Goal: Task Accomplishment & Management: Complete application form

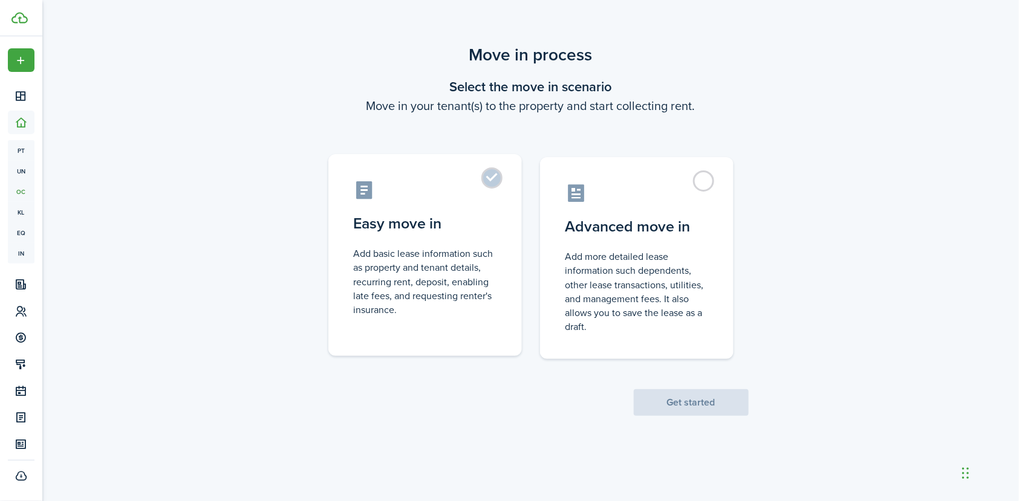
drag, startPoint x: 497, startPoint y: 201, endPoint x: 506, endPoint y: 215, distance: 16.6
click at [496, 201] on label "Easy move in Add basic lease information such as property and tenant details, r…" at bounding box center [425, 255] width 194 height 202
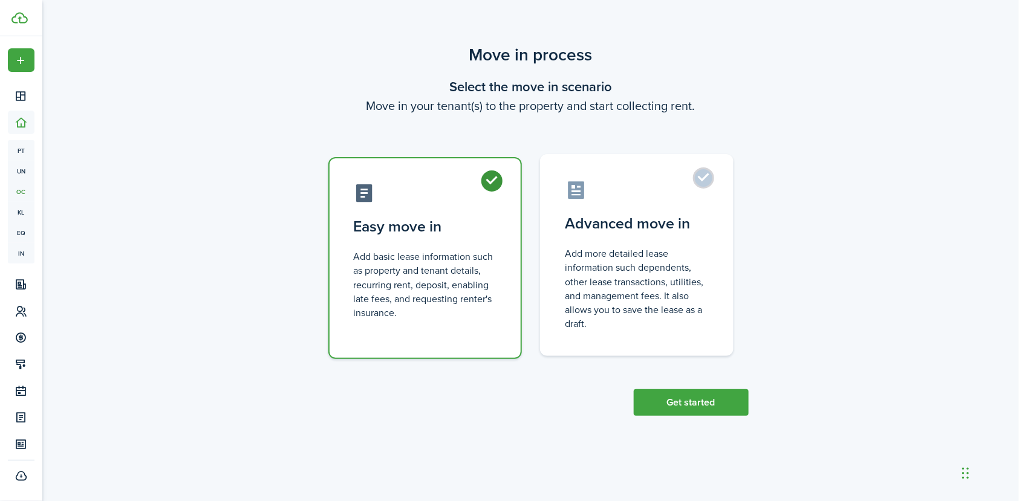
click at [706, 239] on label "Advanced move in Add more detailed lease information such dependents, other lea…" at bounding box center [637, 255] width 194 height 202
radio input "false"
radio input "true"
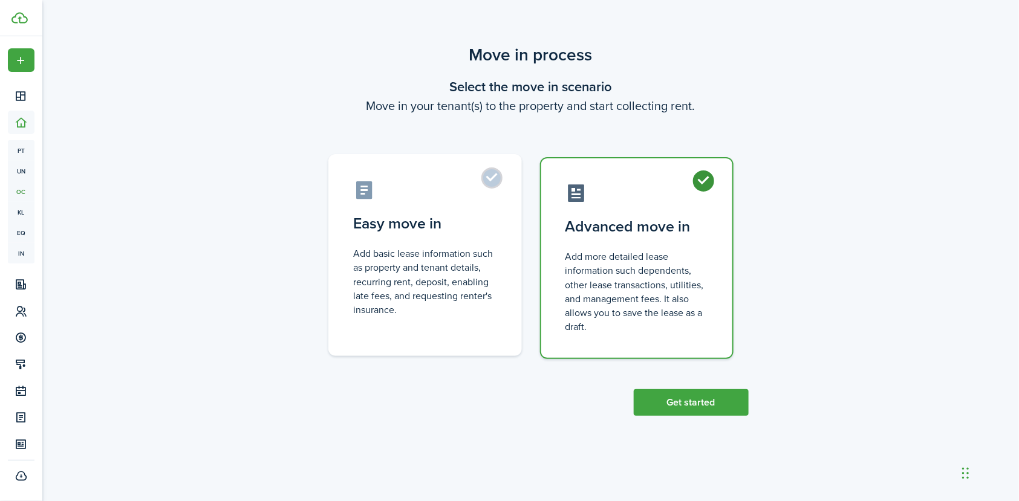
click at [477, 230] on control-radio-card-title "Easy move in" at bounding box center [425, 224] width 143 height 22
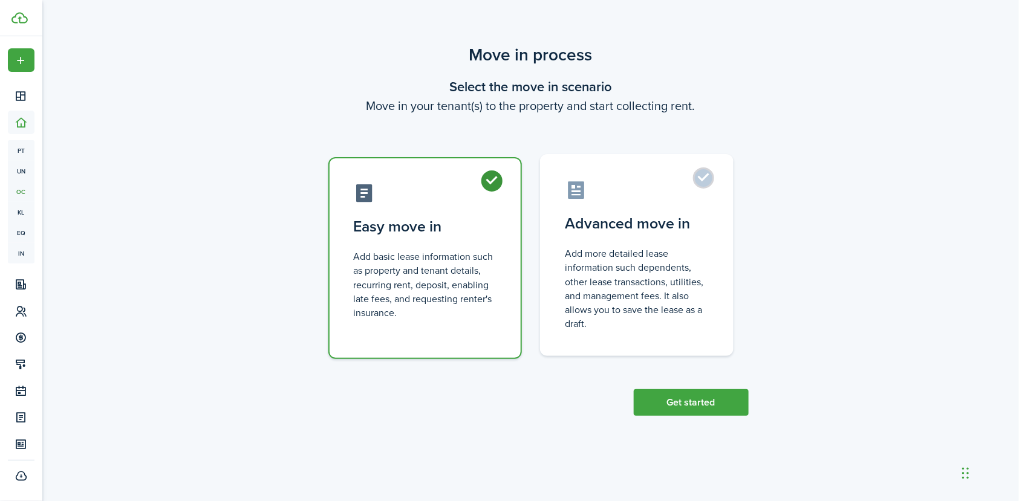
click at [672, 259] on control-radio-card-description "Add more detailed lease information such dependents, other lease transactions, …" at bounding box center [637, 289] width 143 height 84
radio input "false"
radio input "true"
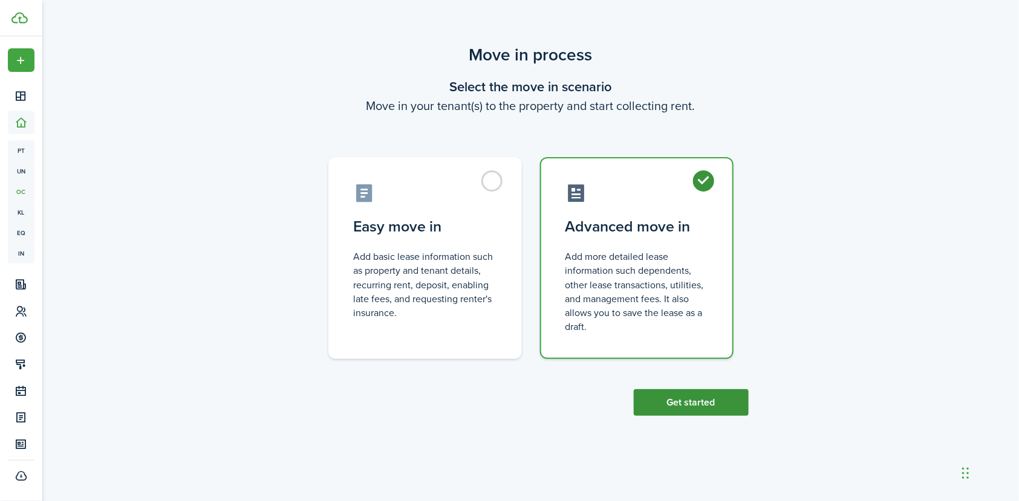
click at [700, 400] on button "Get started" at bounding box center [691, 403] width 115 height 27
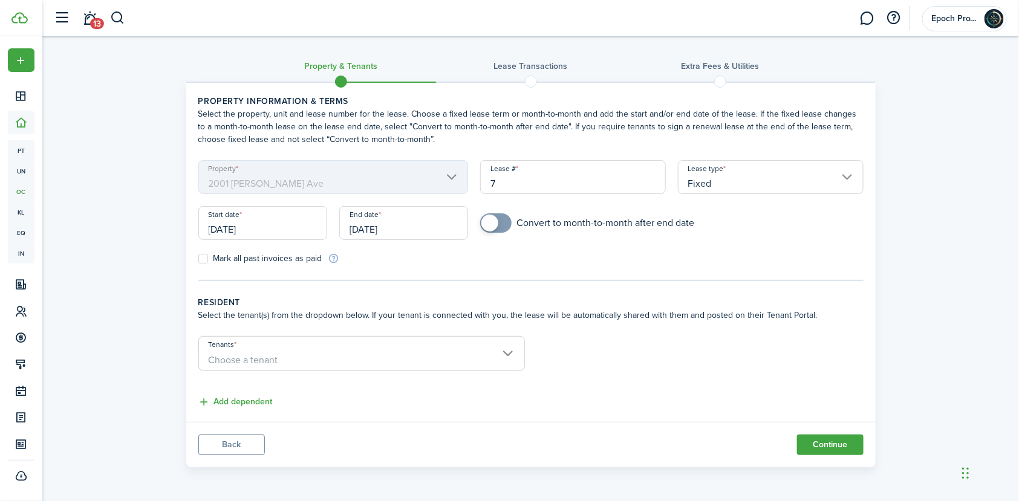
click at [246, 223] on input "[DATE]" at bounding box center [262, 223] width 129 height 34
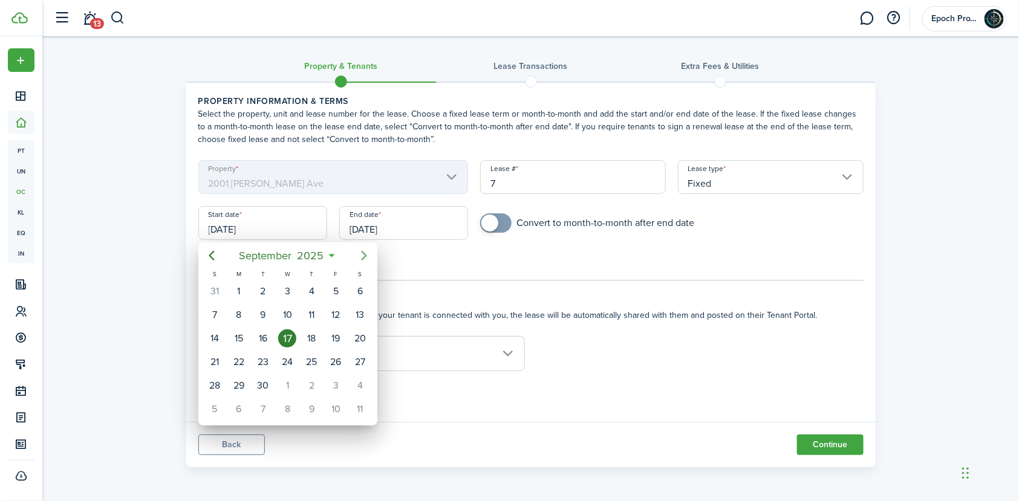
click at [365, 255] on icon "Next page" at bounding box center [363, 256] width 5 height 10
click at [290, 294] on div "1" at bounding box center [287, 291] width 18 height 18
type input "[DATE]"
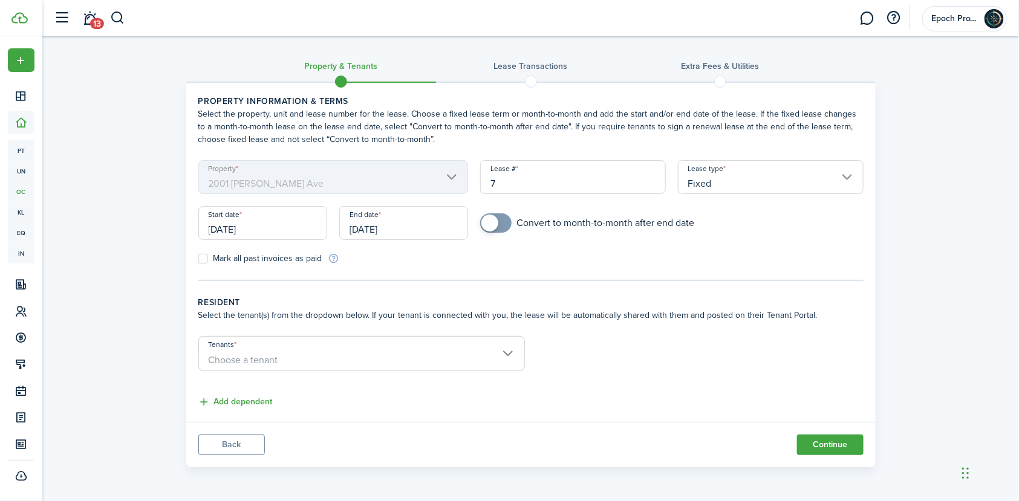
click at [408, 232] on input "[DATE]" at bounding box center [403, 223] width 129 height 34
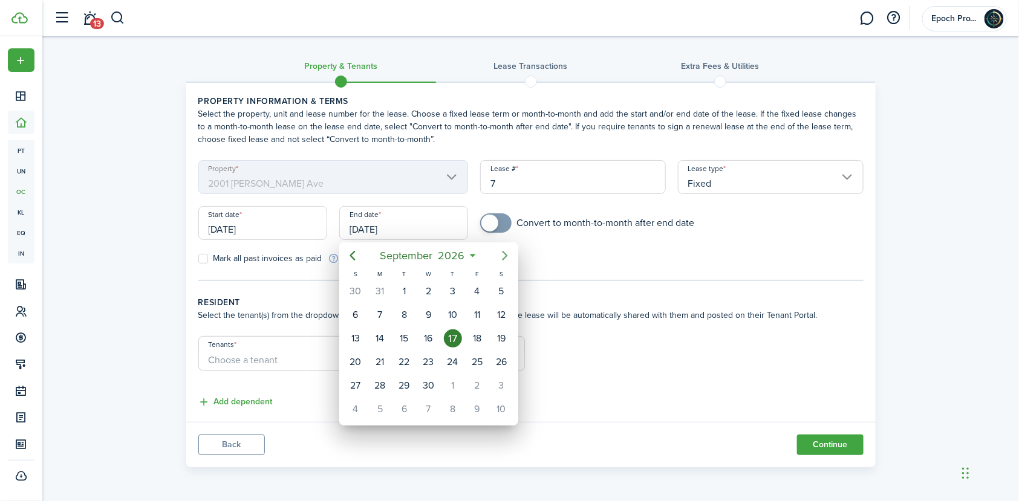
click at [508, 255] on icon "Next page" at bounding box center [505, 256] width 15 height 15
click at [365, 286] on div "[DATE]" at bounding box center [356, 291] width 24 height 23
type input "[DATE]"
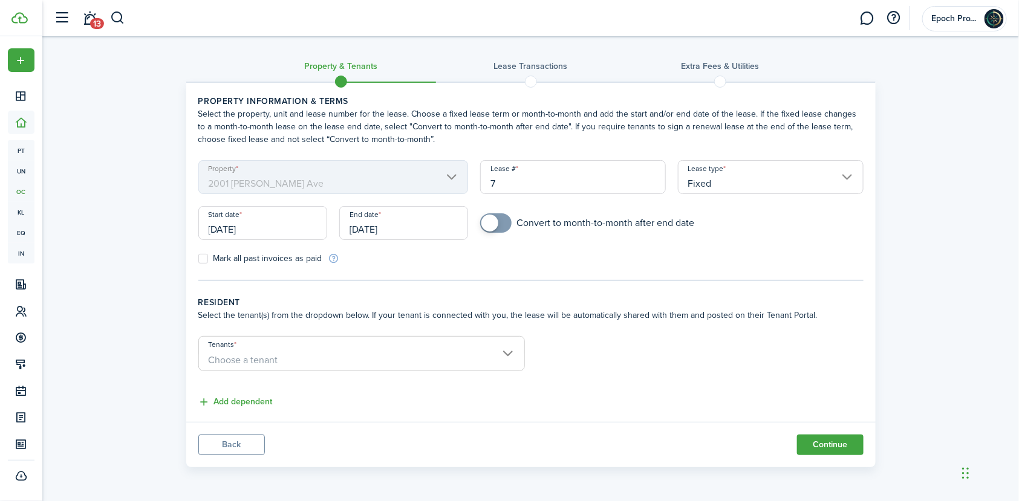
drag, startPoint x: 433, startPoint y: 275, endPoint x: 422, endPoint y: 275, distance: 10.9
click at [434, 275] on tc-wizard-step "Property information & terms Select the property, unit and lease number for the…" at bounding box center [530, 188] width 665 height 186
click at [399, 309] on wizard-step-header-description "Select the tenant(s) from the dropdown below. If your tenant is connected with …" at bounding box center [530, 315] width 665 height 13
click at [319, 356] on span "Choose a tenant" at bounding box center [361, 360] width 325 height 21
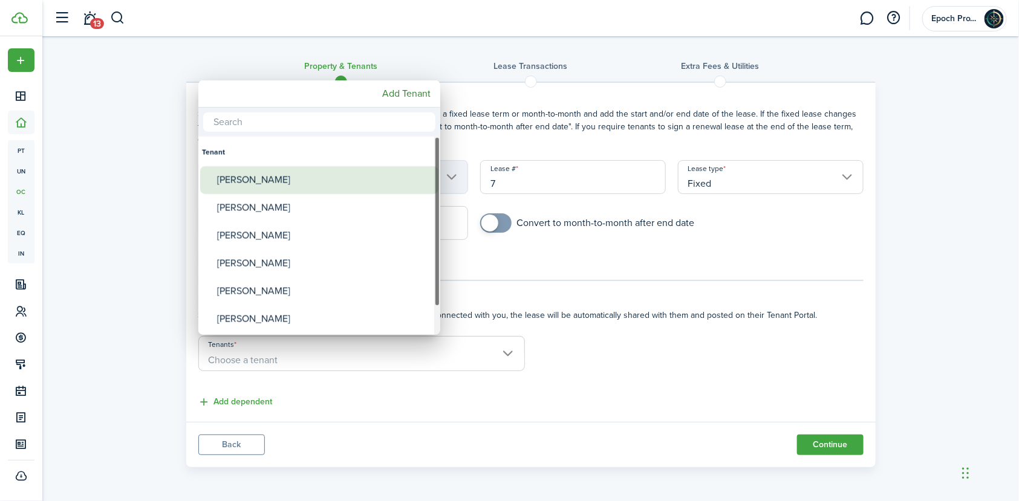
click at [262, 182] on div "[PERSON_NAME]" at bounding box center [324, 180] width 214 height 28
type input "[PERSON_NAME]"
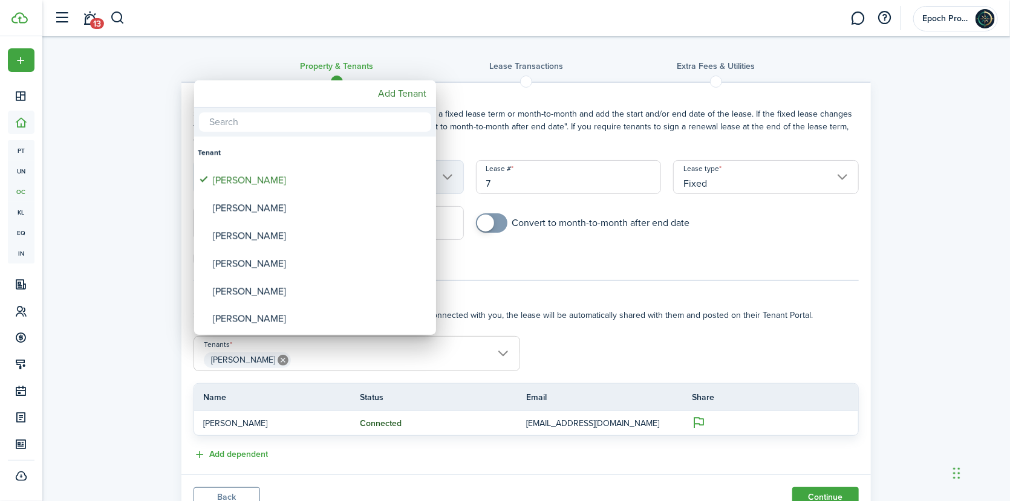
click at [671, 317] on div at bounding box center [505, 250] width 1204 height 695
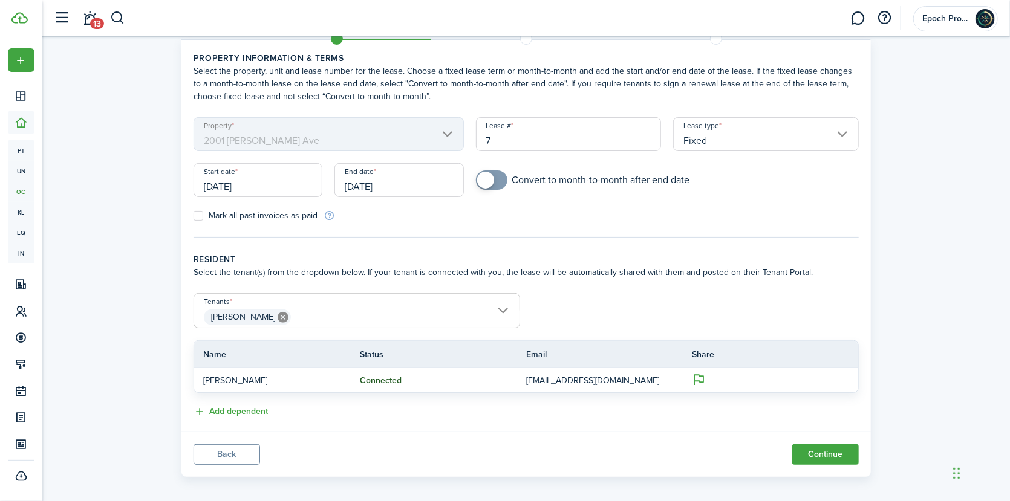
scroll to position [50, 0]
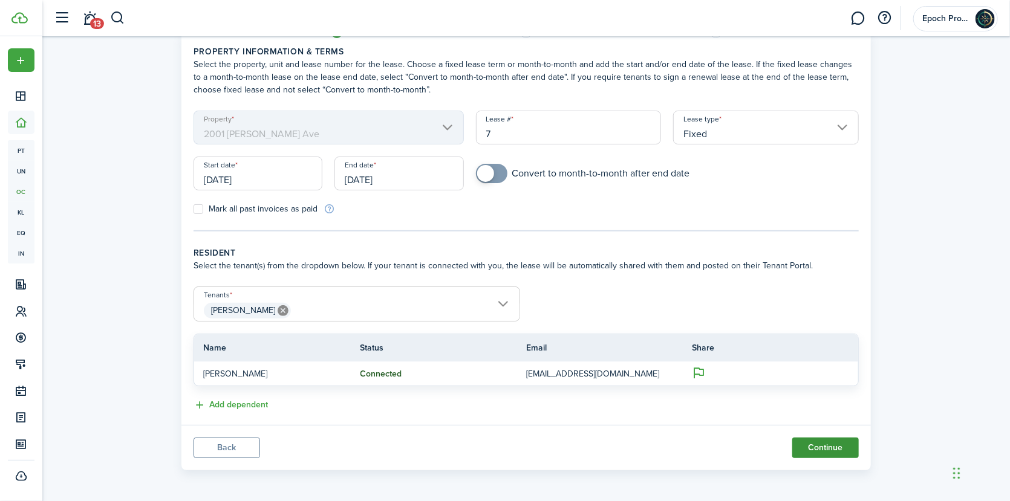
click at [828, 445] on button "Continue" at bounding box center [825, 448] width 67 height 21
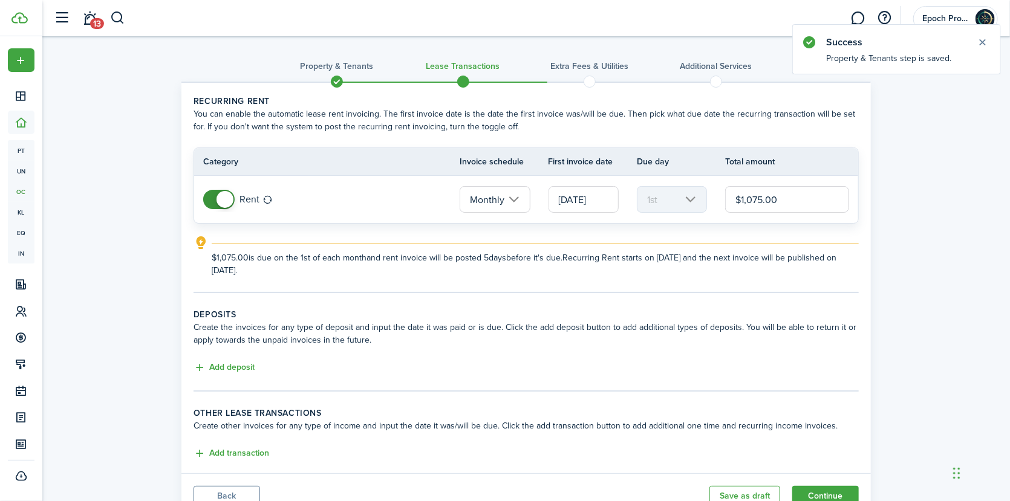
click at [329, 261] on explanation-description "$1,075.00 is due on the 1st of each month and rent invoice will be posted 5 day…" at bounding box center [535, 264] width 647 height 25
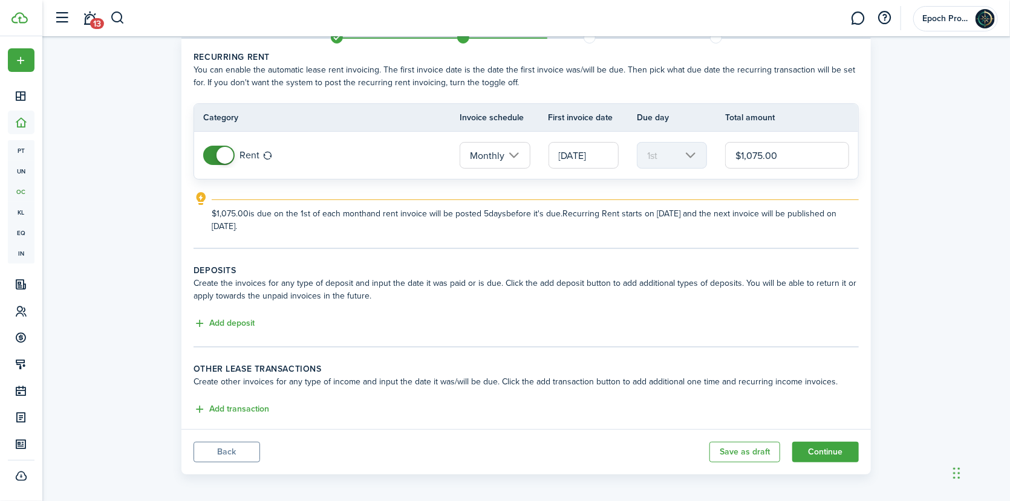
scroll to position [48, 0]
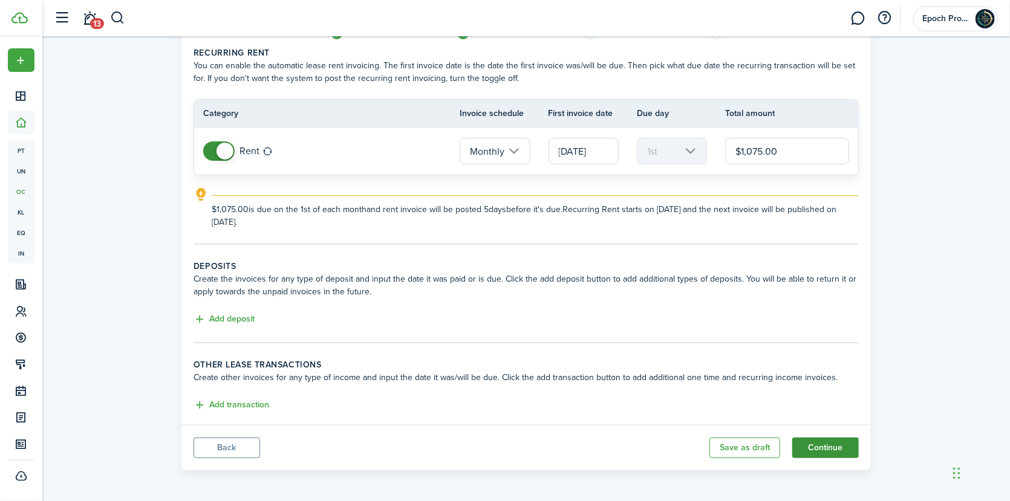
click at [831, 446] on button "Continue" at bounding box center [825, 448] width 67 height 21
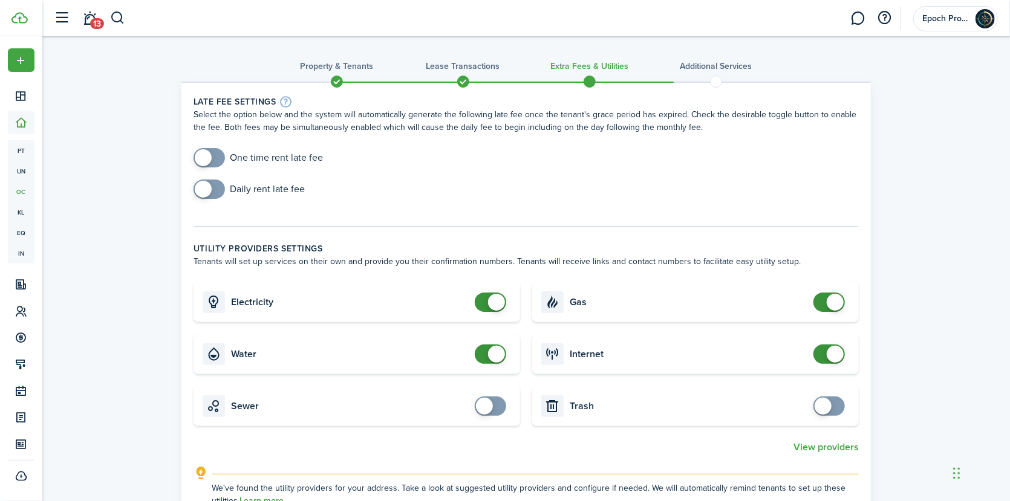
checkbox input "true"
click at [482, 403] on span at bounding box center [484, 406] width 17 height 17
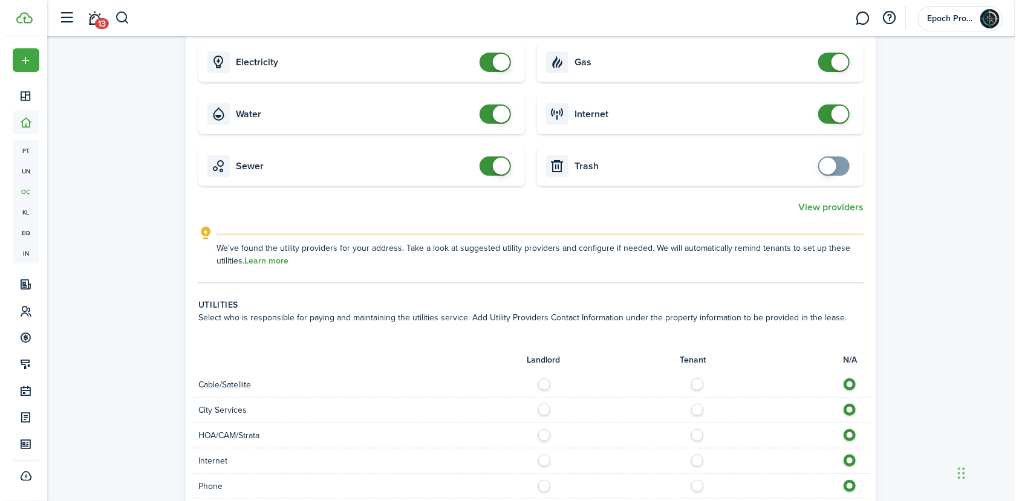
scroll to position [242, 0]
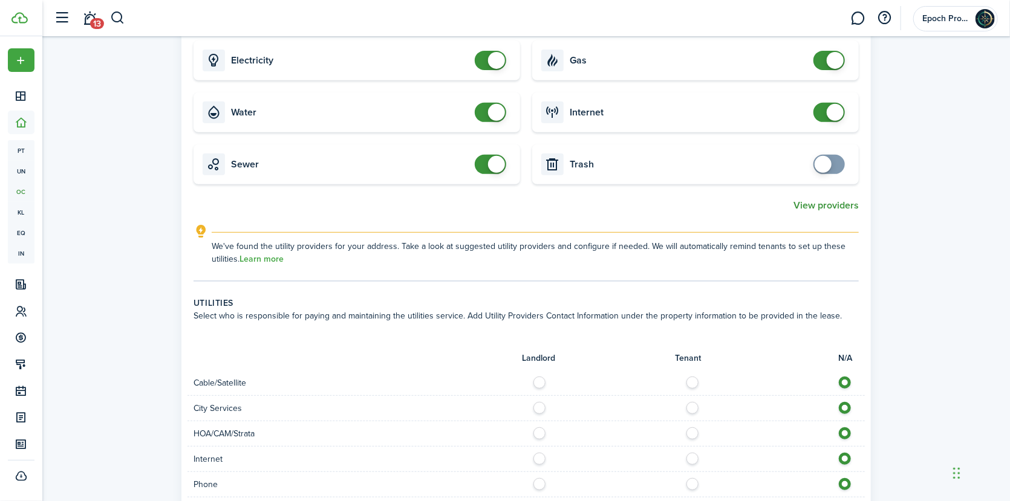
click at [838, 205] on button "View providers" at bounding box center [826, 205] width 65 height 11
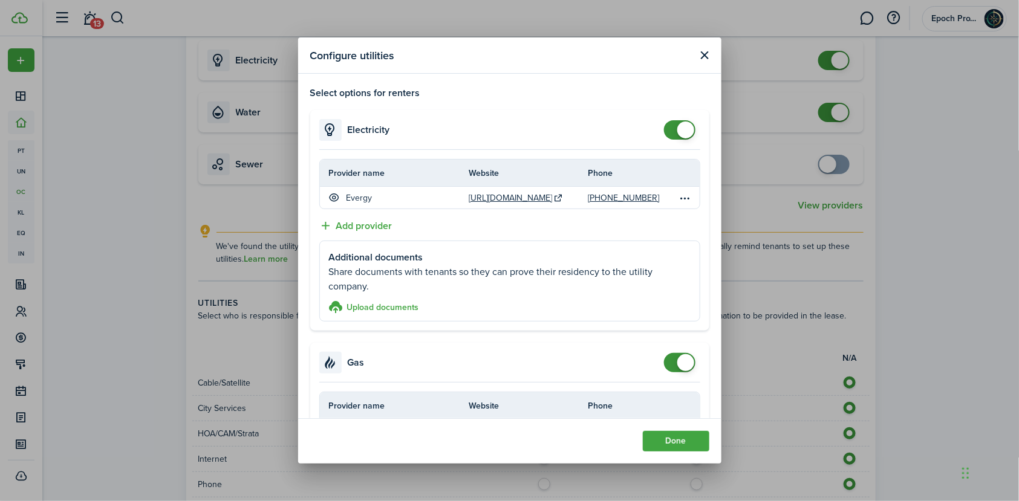
click at [362, 126] on h4 "Electricity" at bounding box center [369, 130] width 42 height 15
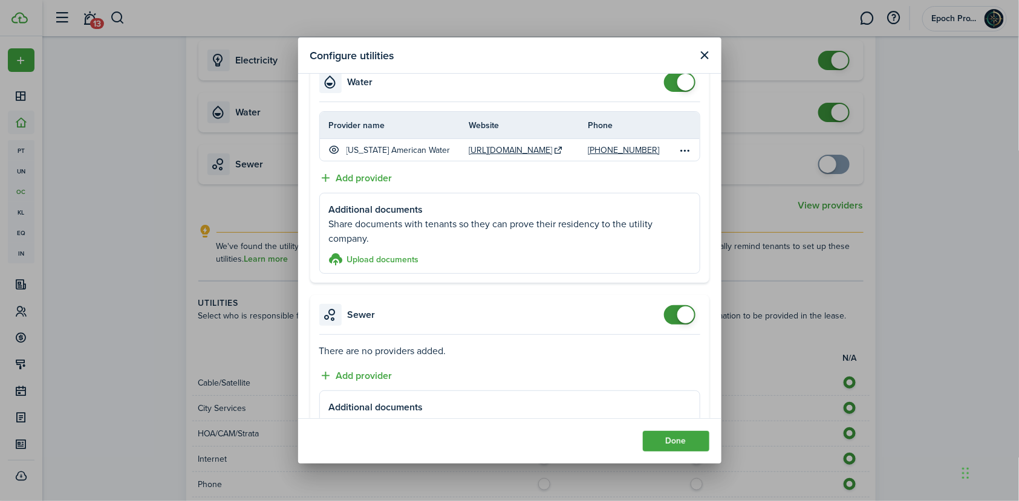
scroll to position [544, 0]
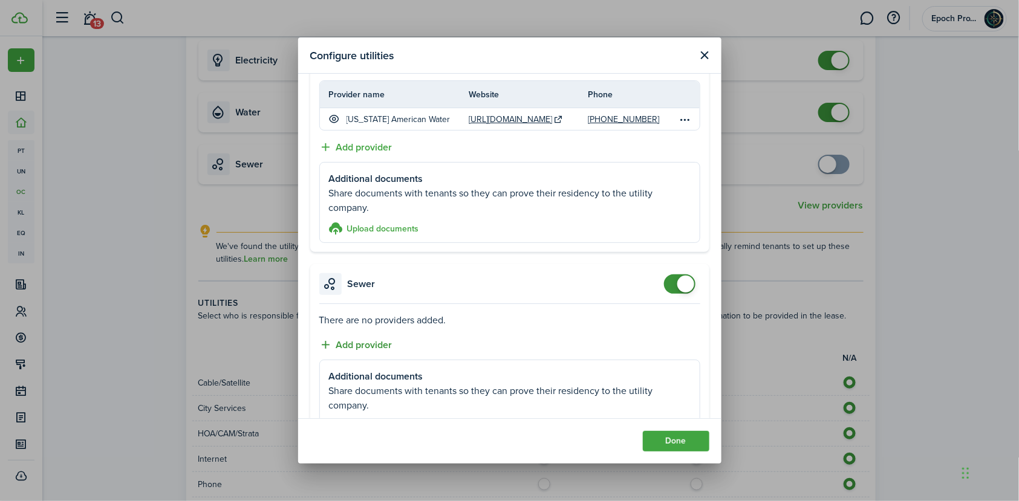
click at [358, 344] on button "Add provider" at bounding box center [355, 345] width 73 height 15
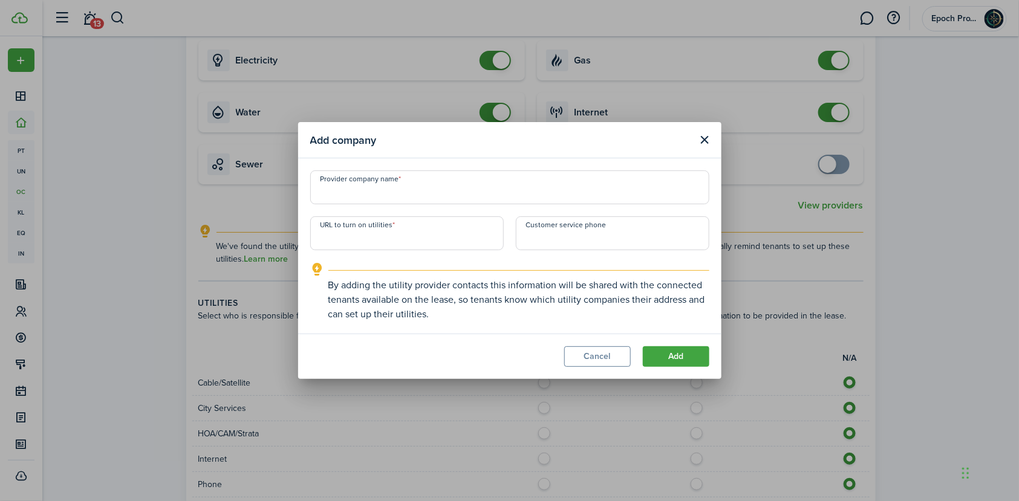
click at [351, 189] on input "Provider company name" at bounding box center [509, 188] width 399 height 34
type input "City of [GEOGRAPHIC_DATA][PERSON_NAME]"
click at [344, 238] on input "URL to turn on utilities" at bounding box center [407, 234] width 194 height 34
click at [601, 359] on button "Cancel" at bounding box center [597, 357] width 67 height 21
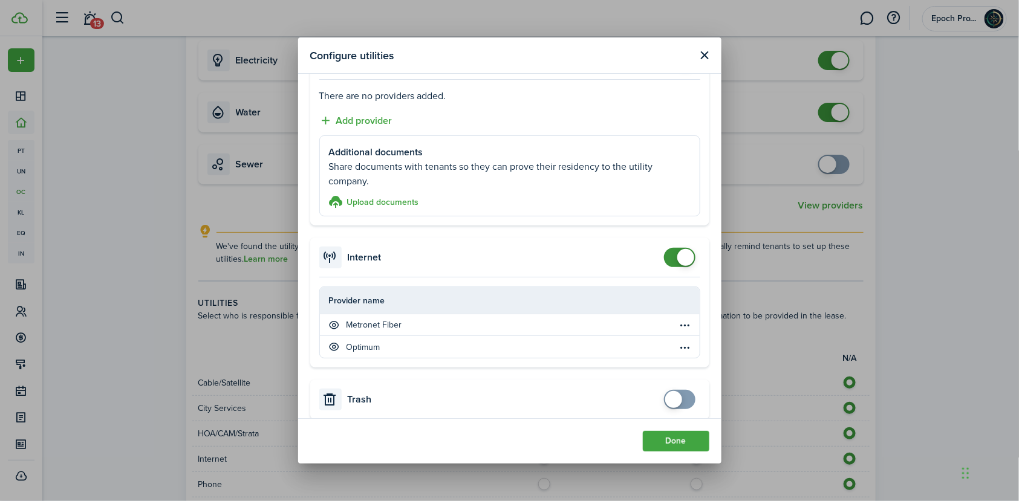
scroll to position [777, 0]
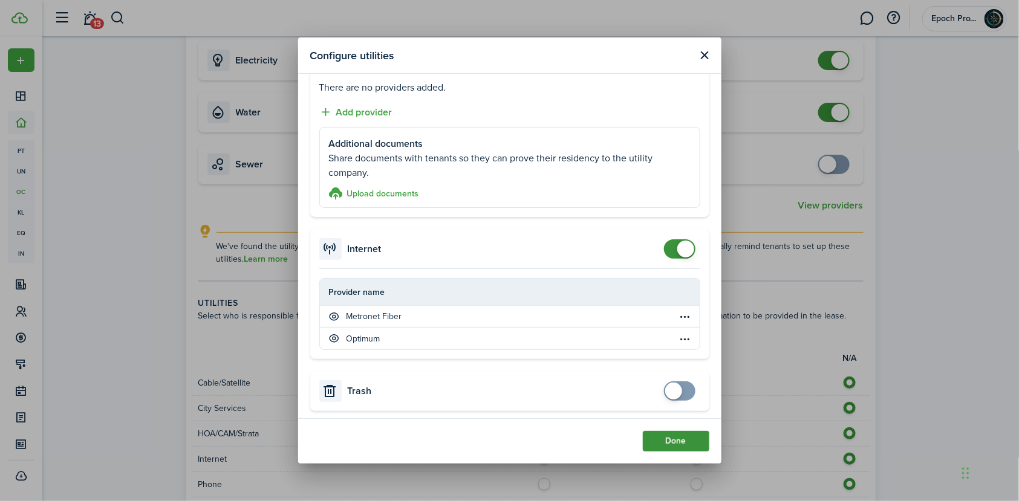
click at [676, 434] on button "Done" at bounding box center [676, 441] width 67 height 21
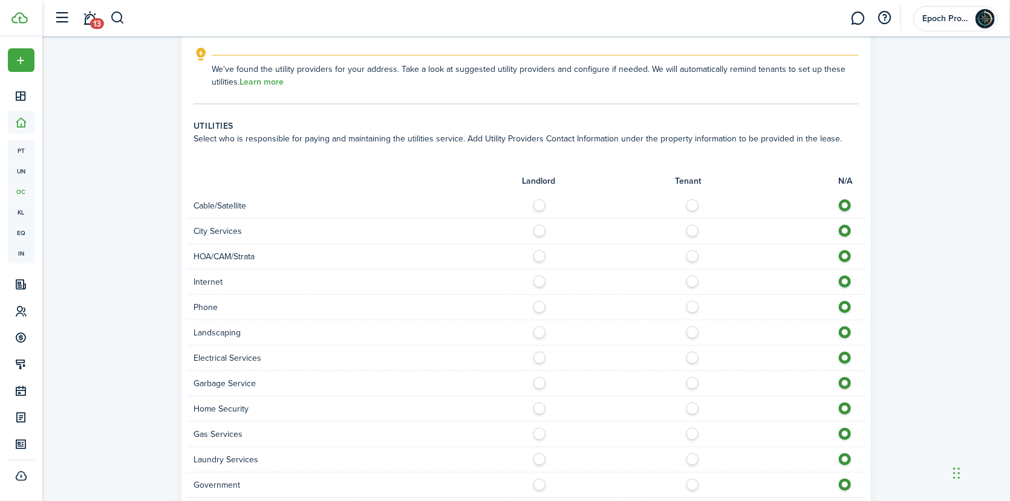
scroll to position [423, 0]
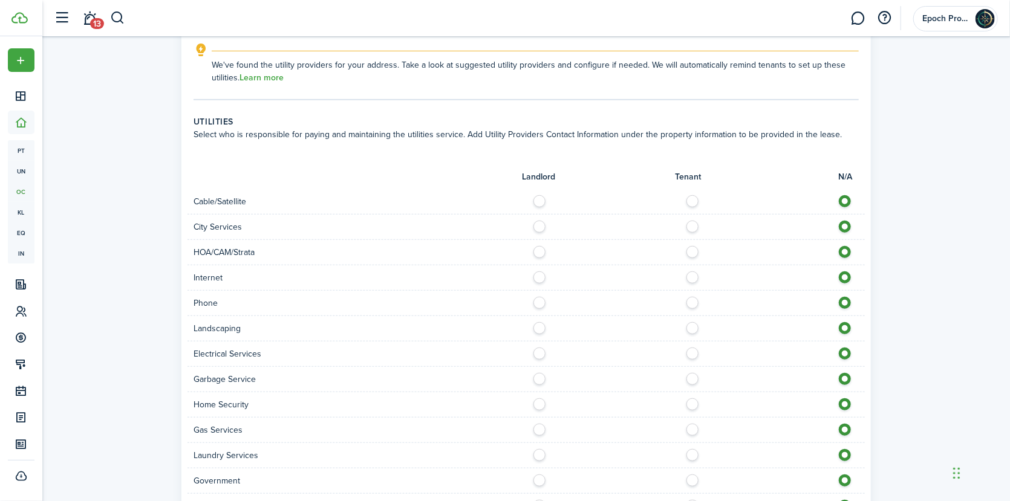
click at [694, 200] on label at bounding box center [695, 198] width 21 height 6
radio input "true"
click at [696, 219] on div "City Services" at bounding box center [526, 227] width 677 height 25
click at [696, 226] on label at bounding box center [695, 224] width 21 height 6
radio input "true"
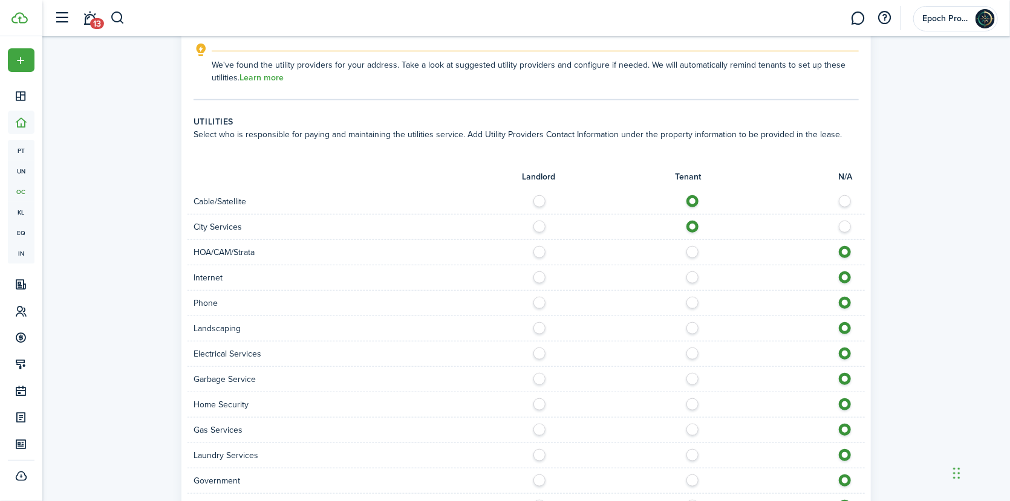
click at [698, 253] on div at bounding box center [695, 252] width 339 height 13
click at [692, 278] on label at bounding box center [695, 275] width 21 height 6
radio input "true"
click at [694, 303] on label at bounding box center [695, 300] width 21 height 6
radio input "true"
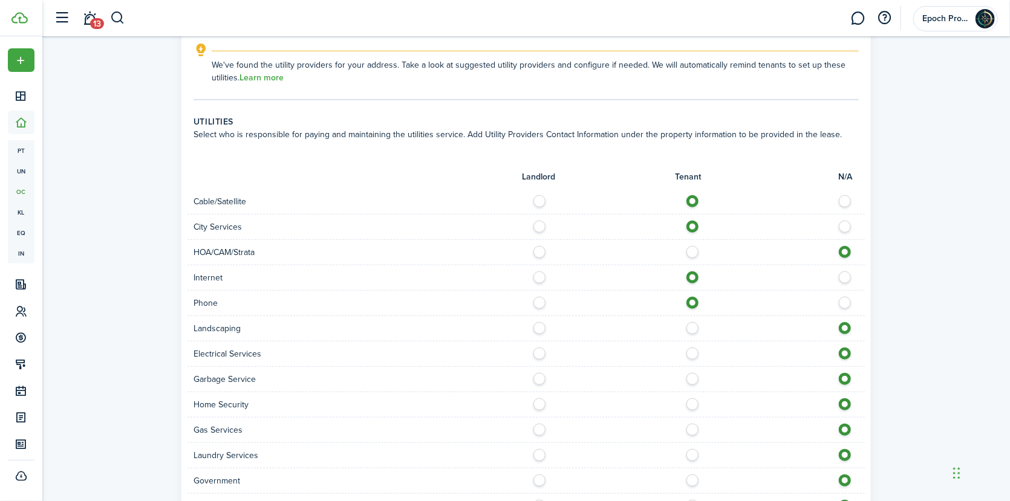
click at [696, 322] on label at bounding box center [695, 325] width 21 height 6
radio input "true"
click at [543, 325] on label at bounding box center [542, 325] width 21 height 6
click at [691, 324] on label at bounding box center [695, 325] width 21 height 6
radio input "false"
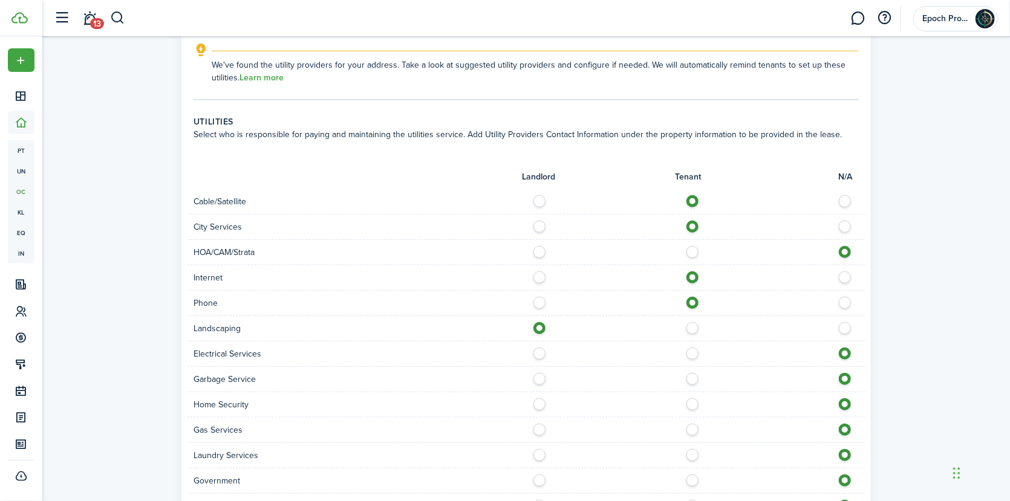
radio input "true"
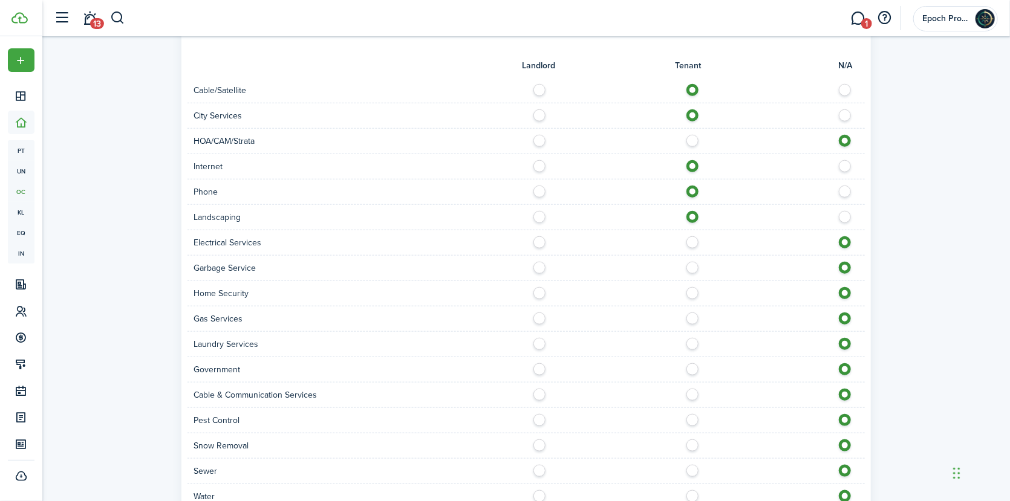
scroll to position [544, 0]
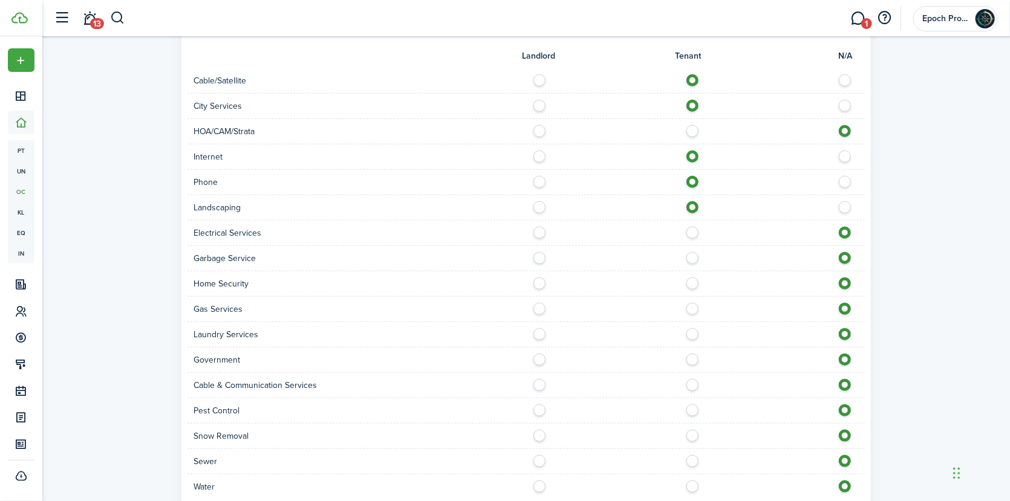
click at [695, 233] on label at bounding box center [695, 230] width 21 height 6
radio input "true"
click at [696, 257] on label at bounding box center [695, 255] width 21 height 6
radio input "true"
click at [690, 282] on label at bounding box center [695, 281] width 21 height 6
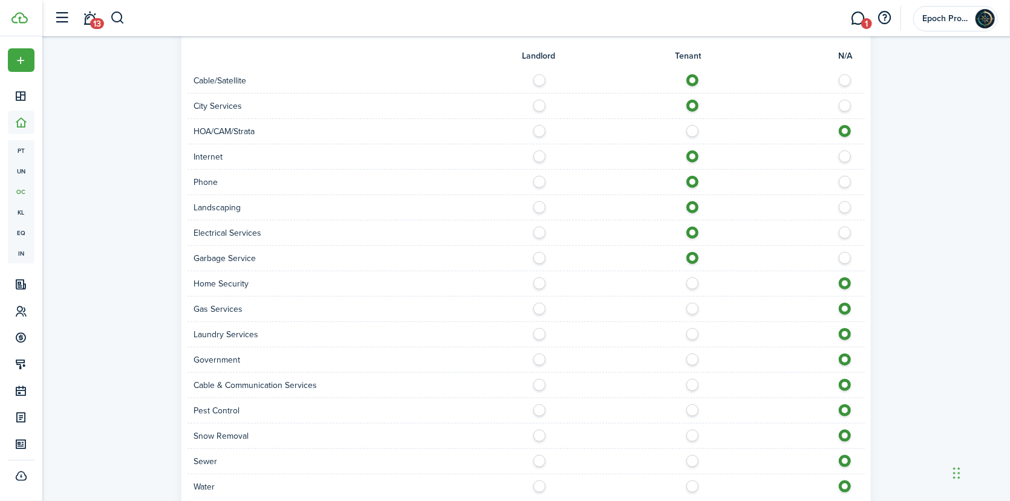
radio input "true"
click at [690, 298] on div "Gas Services" at bounding box center [526, 309] width 677 height 25
drag, startPoint x: 691, startPoint y: 309, endPoint x: 691, endPoint y: 323, distance: 14.5
click at [691, 309] on label at bounding box center [695, 306] width 21 height 6
radio input "true"
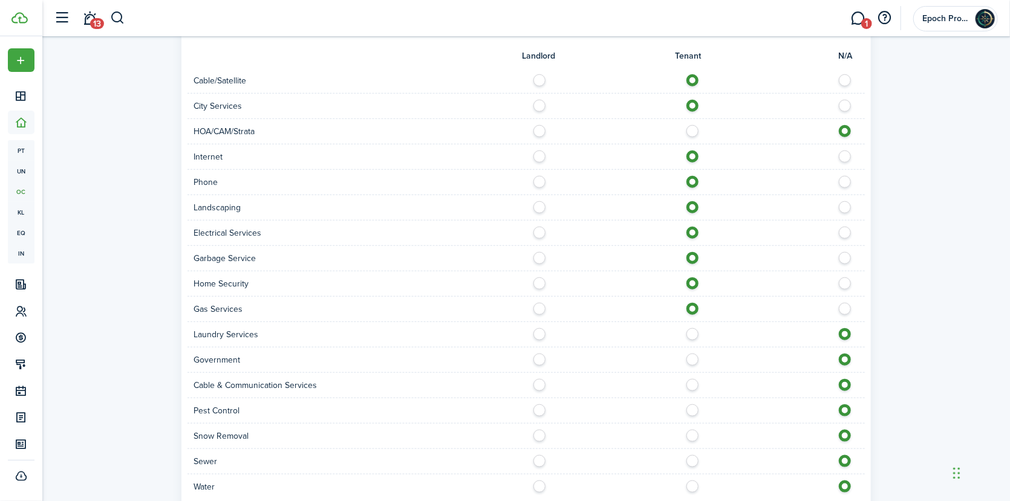
click at [691, 333] on label at bounding box center [695, 331] width 21 height 6
radio input "true"
click at [691, 356] on label at bounding box center [695, 357] width 21 height 6
radio input "true"
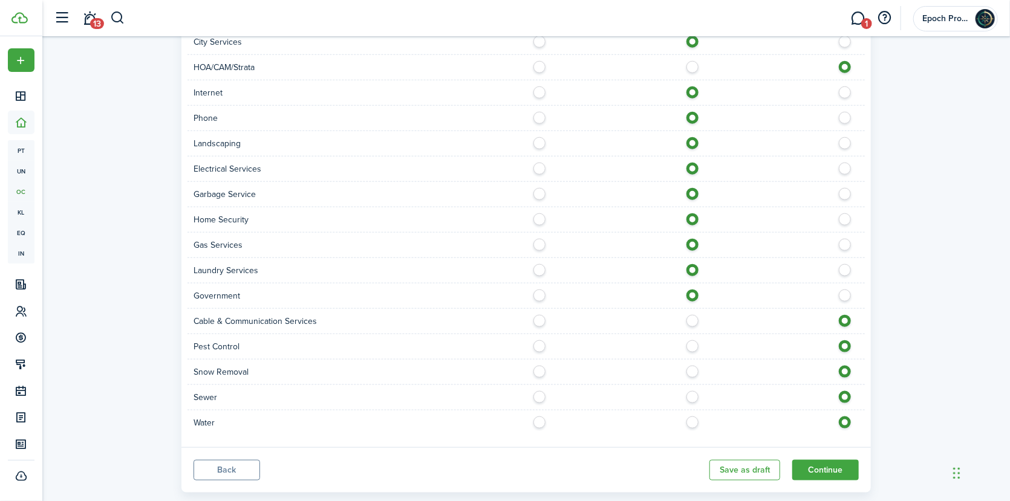
scroll to position [628, 0]
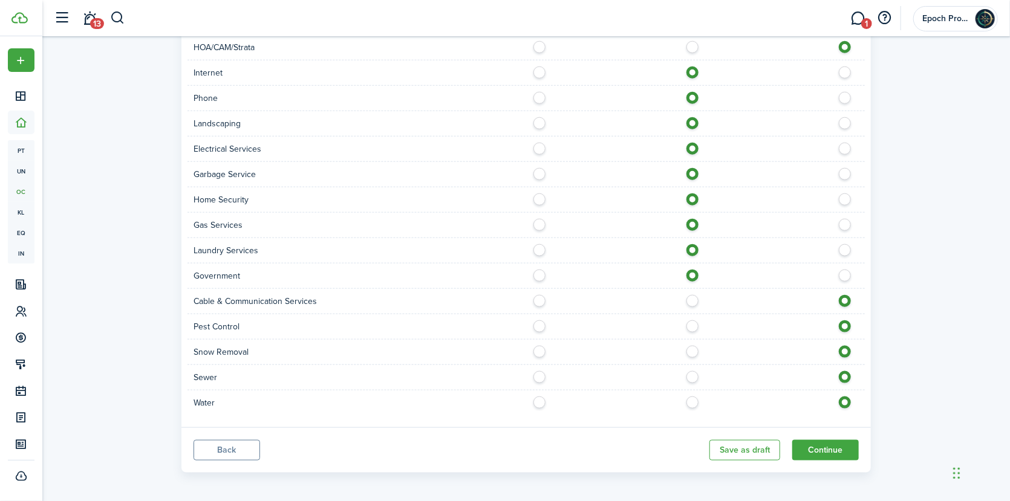
click at [693, 298] on label at bounding box center [695, 298] width 21 height 6
radio input "true"
click at [694, 324] on label at bounding box center [695, 324] width 21 height 6
radio input "true"
click at [695, 350] on label at bounding box center [695, 349] width 21 height 6
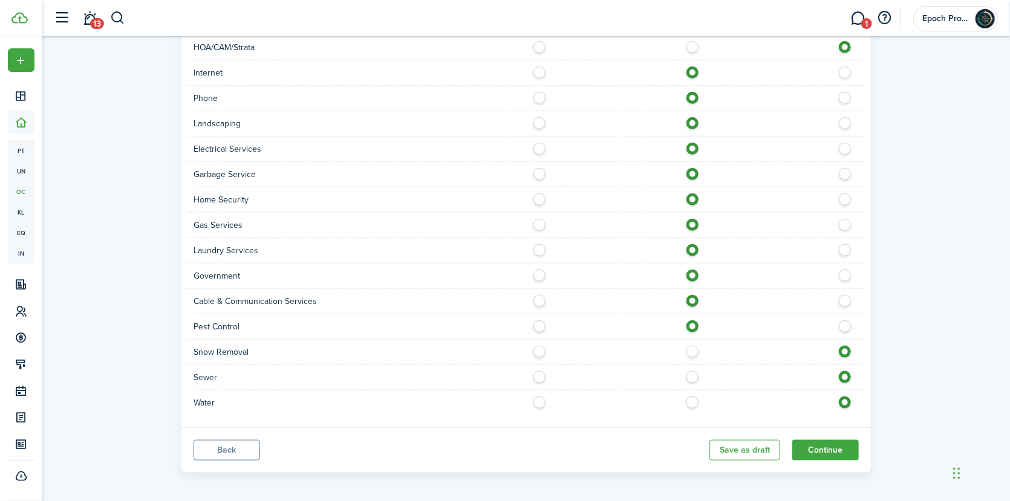
radio input "true"
drag, startPoint x: 693, startPoint y: 375, endPoint x: 692, endPoint y: 391, distance: 16.3
click at [693, 375] on label at bounding box center [695, 374] width 21 height 6
radio input "true"
click at [690, 397] on label at bounding box center [695, 400] width 21 height 6
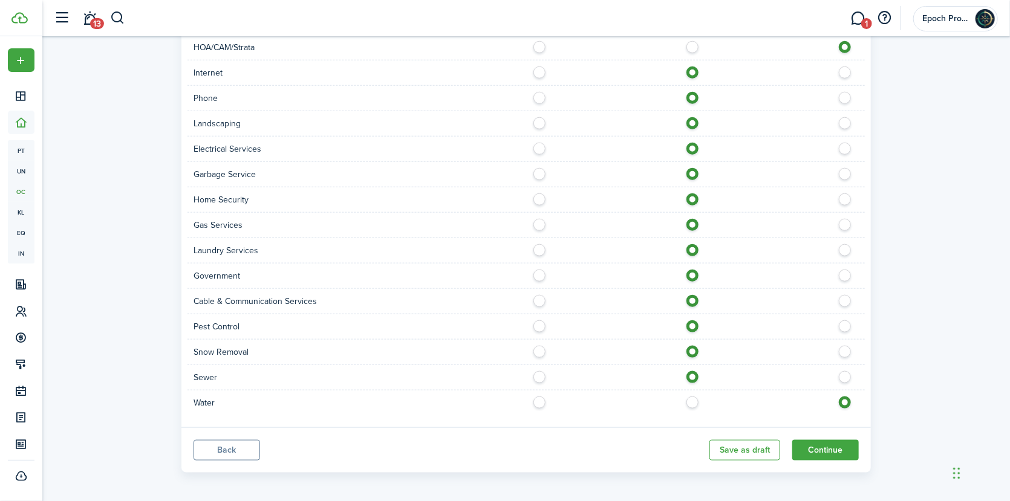
radio input "true"
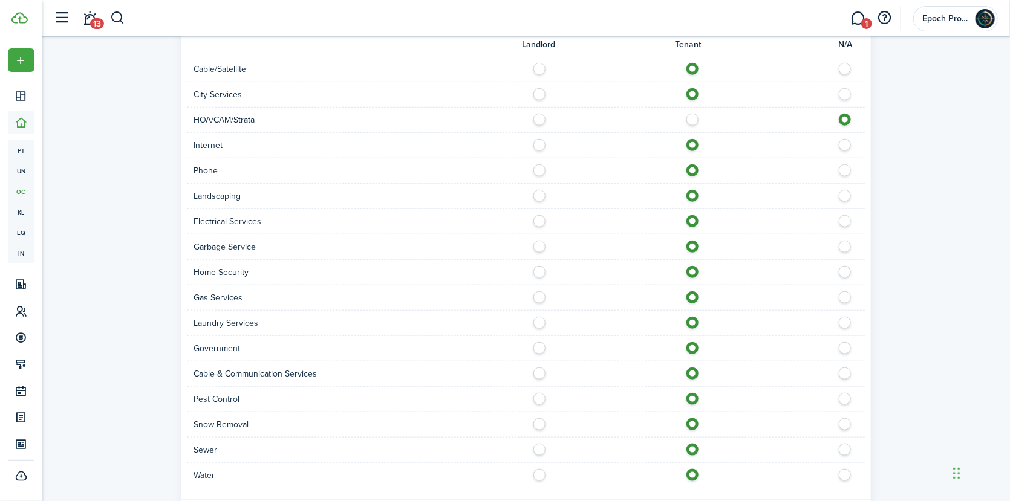
scroll to position [568, 0]
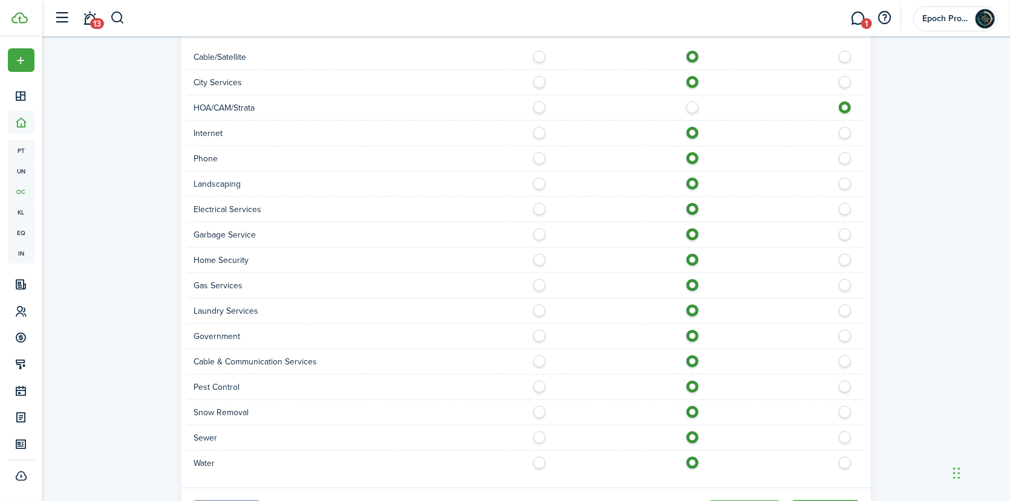
click at [538, 235] on label at bounding box center [542, 232] width 21 height 6
radio input "true"
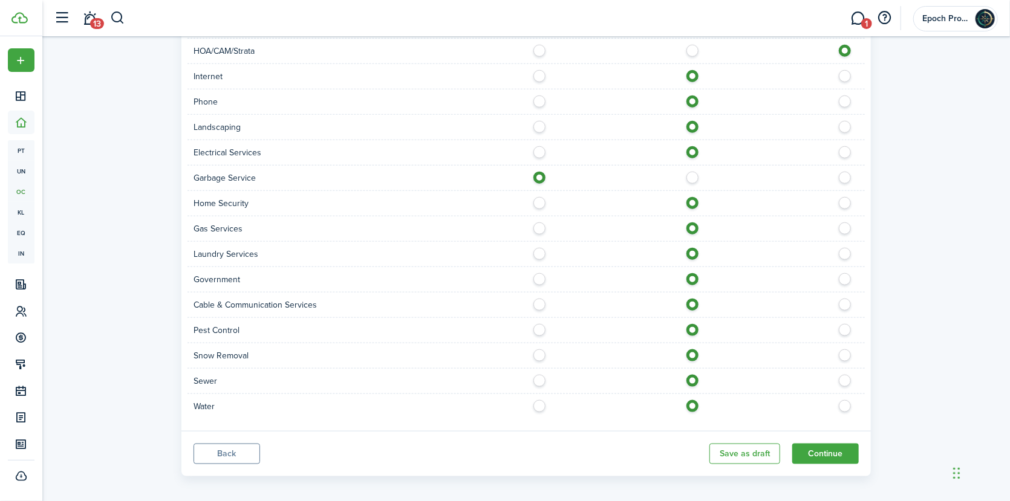
scroll to position [628, 0]
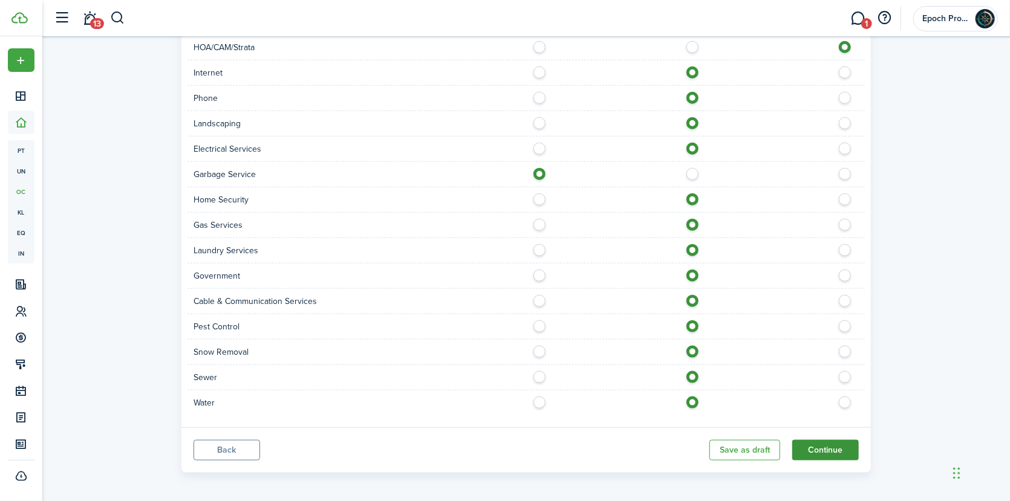
click at [821, 449] on button "Continue" at bounding box center [825, 450] width 67 height 21
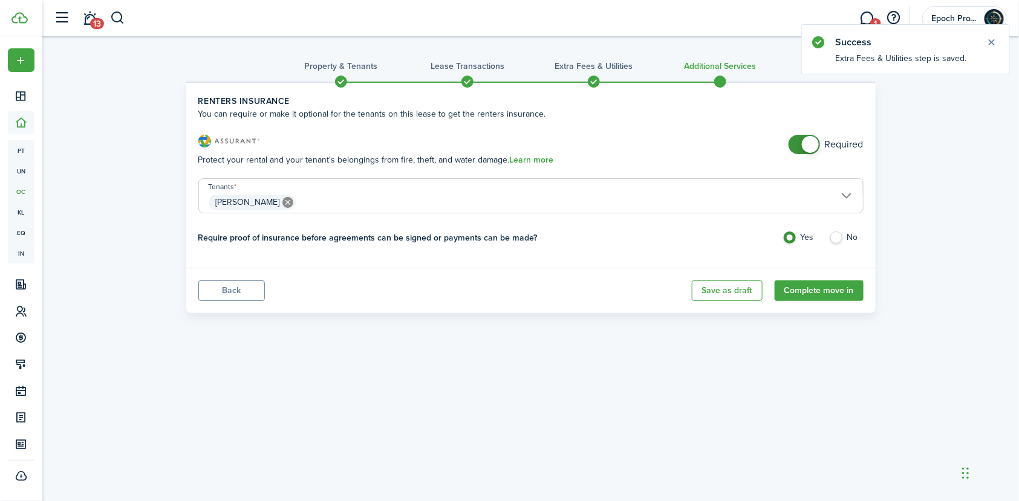
click at [842, 238] on label "No" at bounding box center [846, 241] width 34 height 18
radio input "false"
radio input "true"
checkbox input "false"
click at [815, 138] on span at bounding box center [810, 144] width 17 height 17
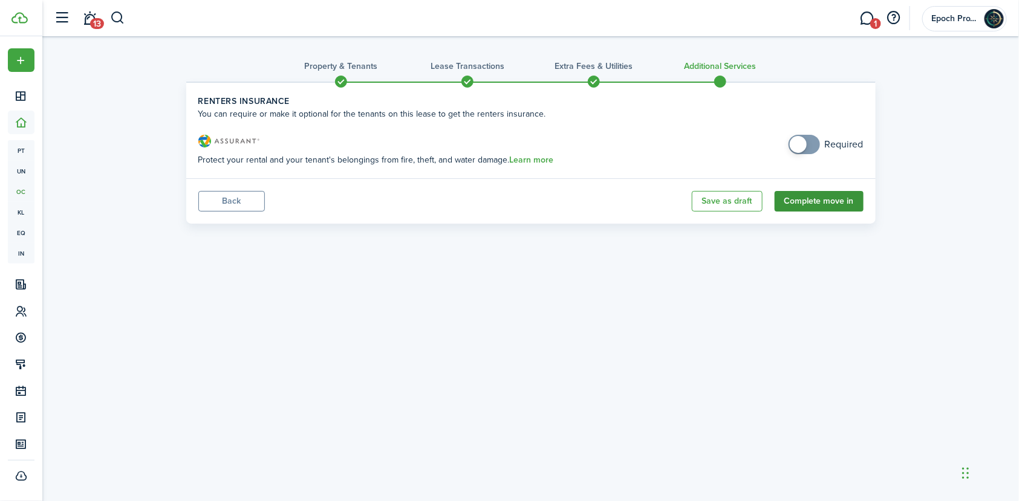
click at [825, 203] on button "Complete move in" at bounding box center [819, 201] width 89 height 21
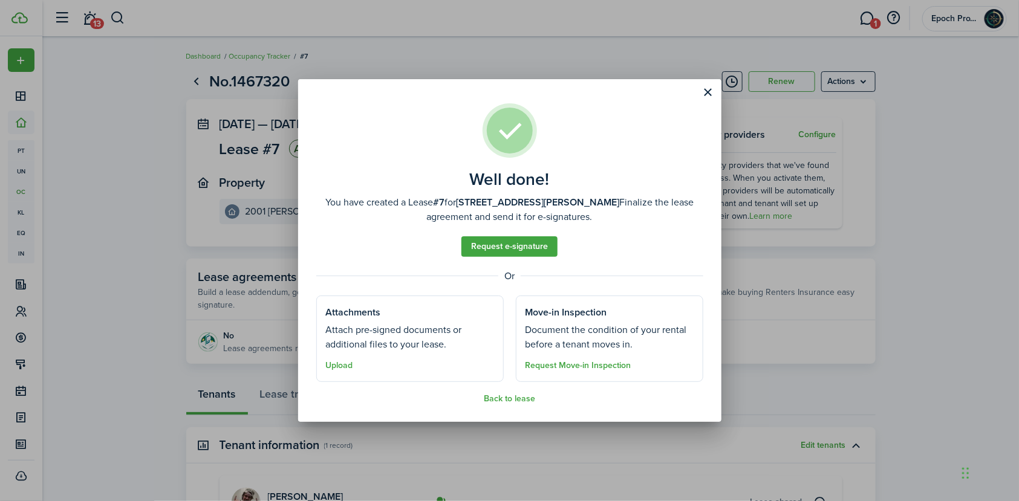
click at [623, 224] on well-done-description "You have created a Lease #7 for [STREET_ADDRESS][PERSON_NAME] Finalize the leas…" at bounding box center [509, 209] width 387 height 29
click at [596, 225] on assembled-view "Well done! You have created a Lease #7 for [STREET_ADDRESS][PERSON_NAME] Finali…" at bounding box center [509, 253] width 387 height 300
click at [514, 401] on button "Back to lease" at bounding box center [509, 399] width 51 height 10
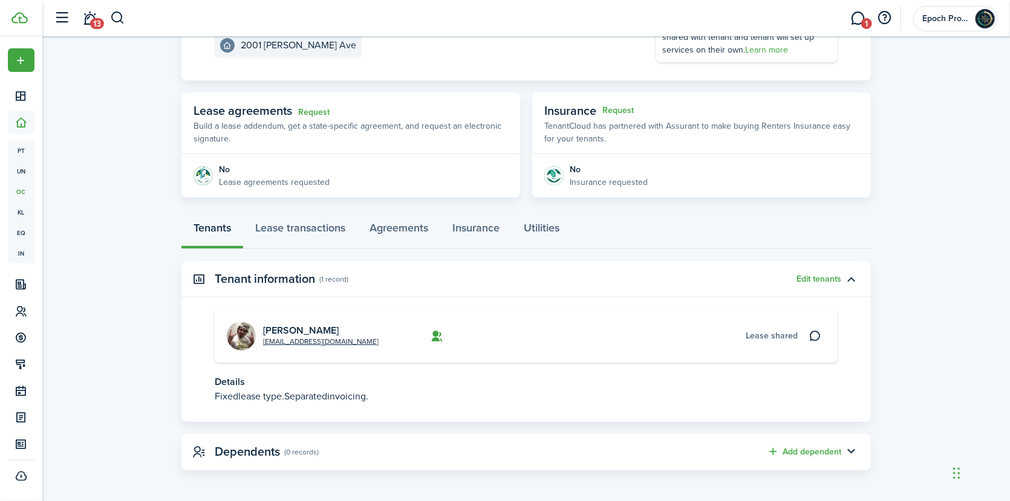
scroll to position [168, 0]
click at [276, 224] on link "Lease transactions" at bounding box center [300, 230] width 114 height 36
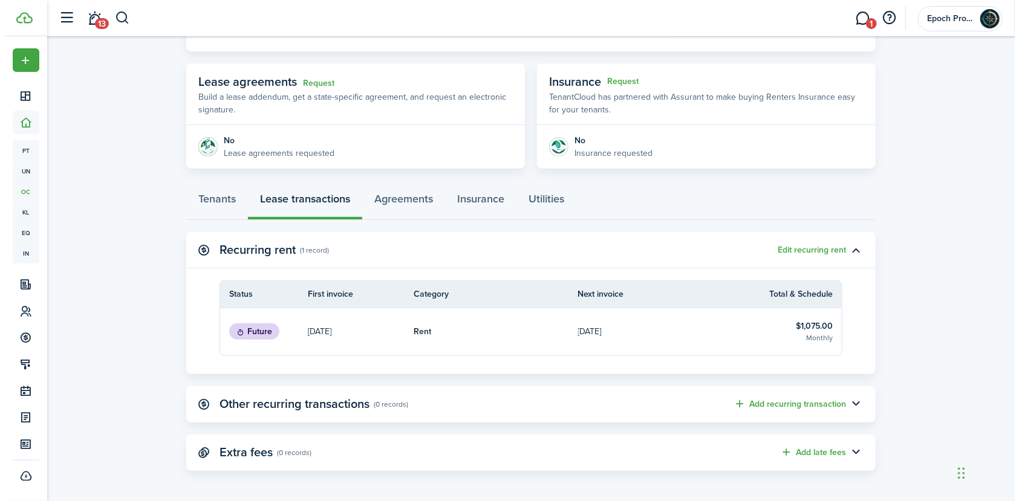
scroll to position [197, 0]
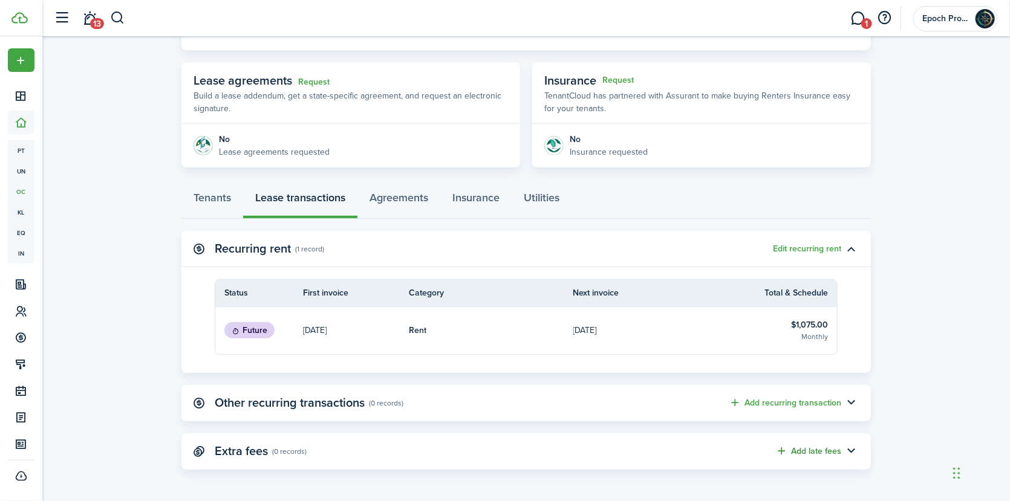
click at [827, 452] on button "Add late fees" at bounding box center [808, 452] width 66 height 14
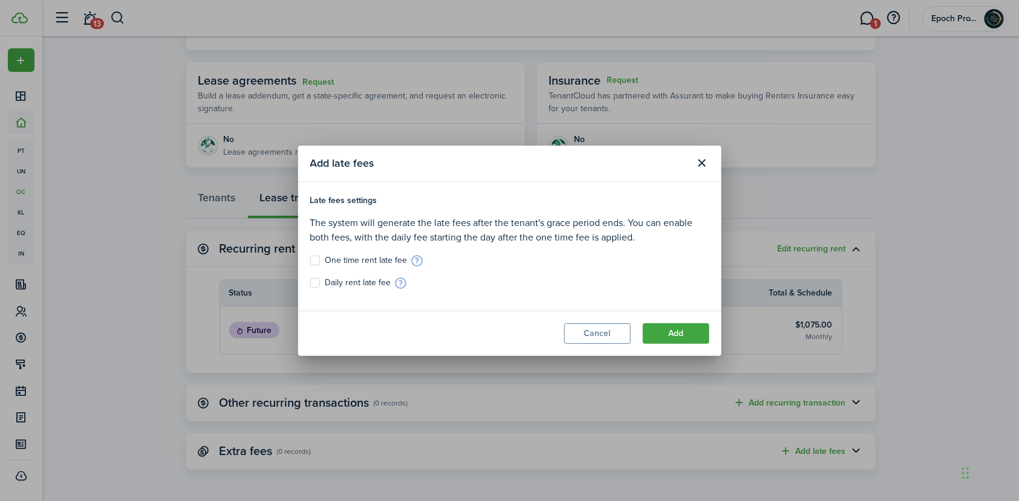
click at [315, 257] on label "One time rent late fee" at bounding box center [358, 261] width 97 height 10
click at [310, 260] on input "One time rent late fee" at bounding box center [310, 260] width 1 height 1
checkbox input "true"
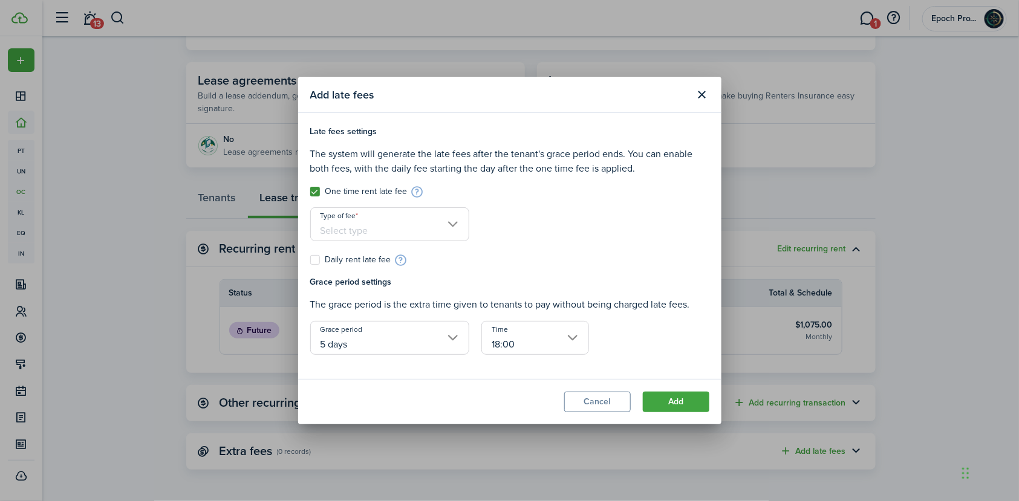
click at [313, 280] on h4 "Grace period settings" at bounding box center [509, 282] width 399 height 13
click at [310, 260] on label "Daily rent late fee" at bounding box center [350, 260] width 81 height 10
click at [310, 260] on input "Daily rent late fee" at bounding box center [310, 260] width 1 height 1
checkbox input "true"
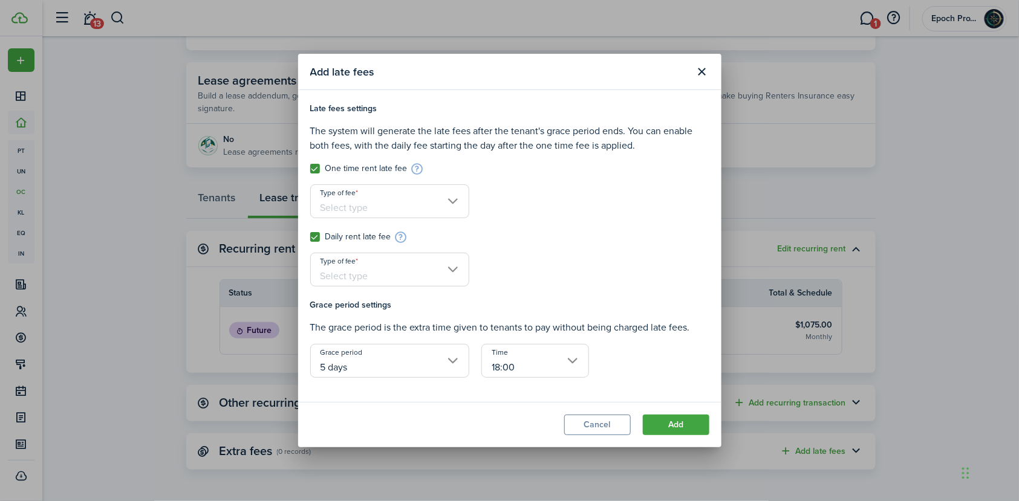
click at [397, 201] on input "Type of fee" at bounding box center [389, 201] width 159 height 34
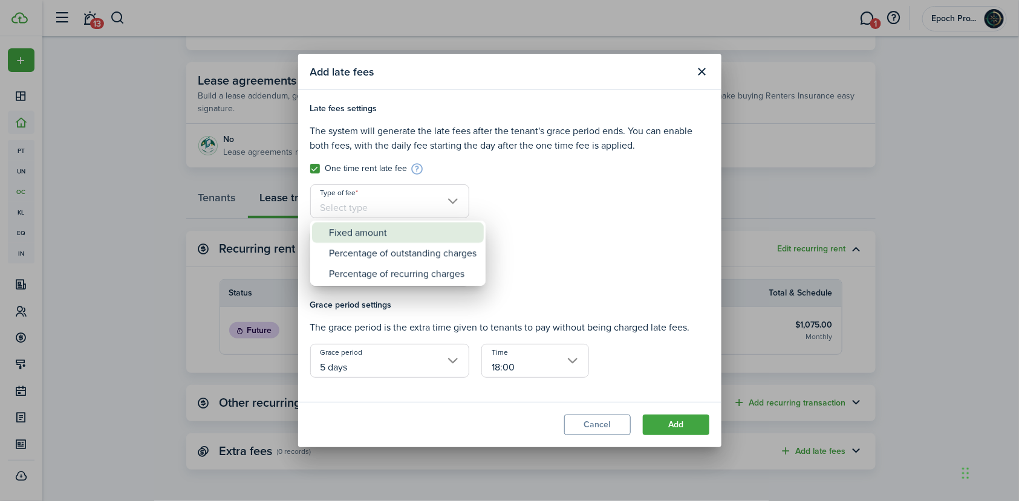
click at [367, 229] on div "Fixed amount" at bounding box center [403, 233] width 148 height 21
type input "Fixed amount"
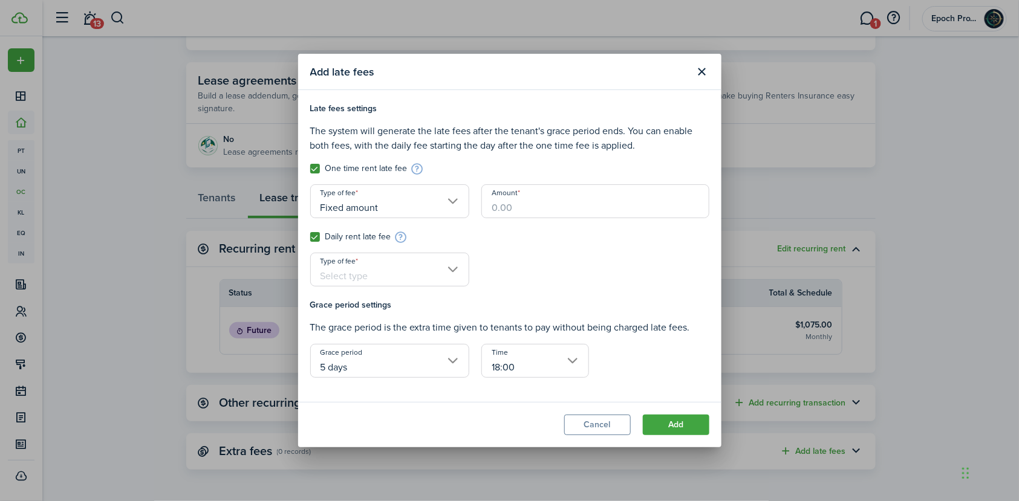
click at [518, 203] on input "Amount" at bounding box center [596, 201] width 228 height 34
click at [492, 288] on div at bounding box center [535, 276] width 120 height 46
click at [518, 268] on div at bounding box center [535, 276] width 120 height 46
click at [451, 272] on input "Type of fee" at bounding box center [389, 270] width 159 height 34
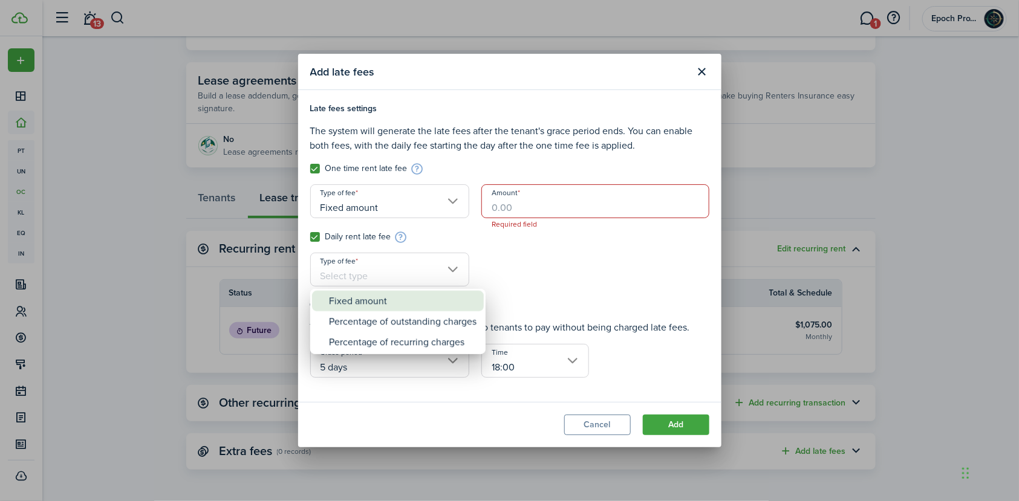
drag, startPoint x: 371, startPoint y: 299, endPoint x: 396, endPoint y: 298, distance: 24.8
click at [372, 301] on div "Fixed amount" at bounding box center [403, 301] width 148 height 21
type input "Fixed amount"
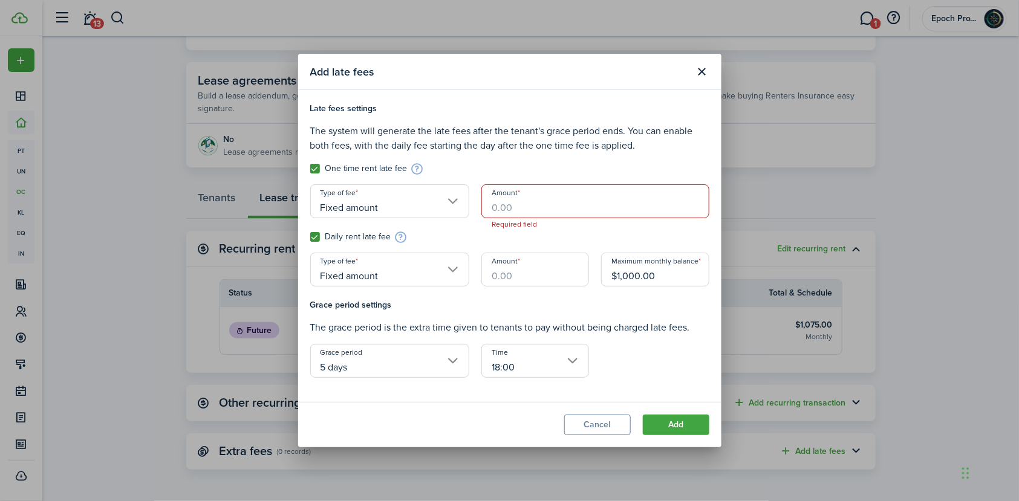
drag, startPoint x: 506, startPoint y: 207, endPoint x: 500, endPoint y: 207, distance: 6.7
click at [506, 207] on input "Amount" at bounding box center [596, 201] width 228 height 34
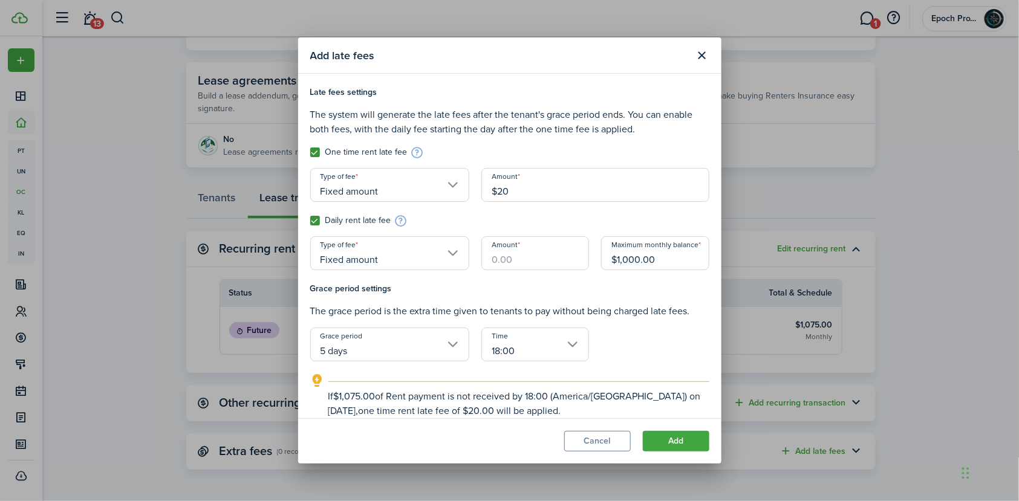
type input "$20.00"
click at [540, 216] on div "Daily rent late fee" at bounding box center [509, 220] width 411 height 13
click at [489, 259] on input "Amount" at bounding box center [536, 254] width 108 height 34
type input "$5.00"
click at [572, 218] on div "Daily rent late fee" at bounding box center [509, 220] width 411 height 13
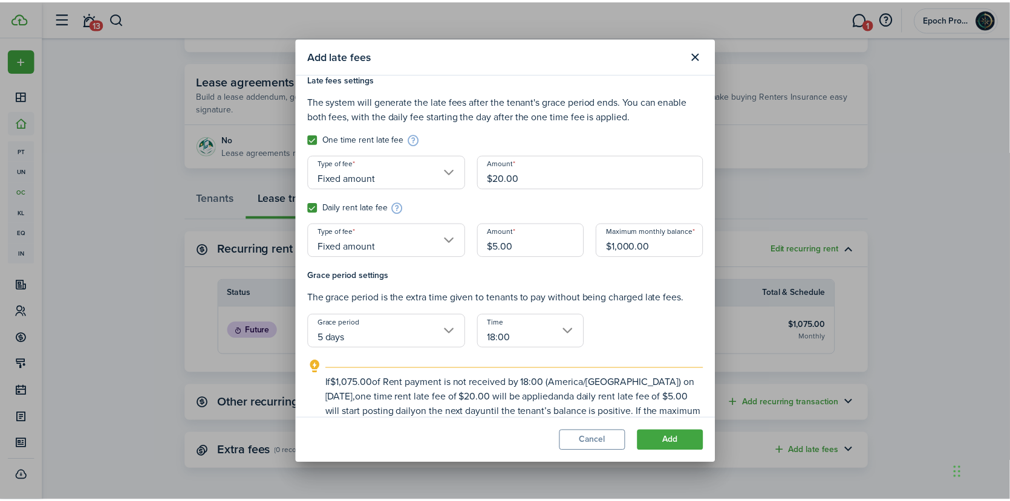
scroll to position [41, 0]
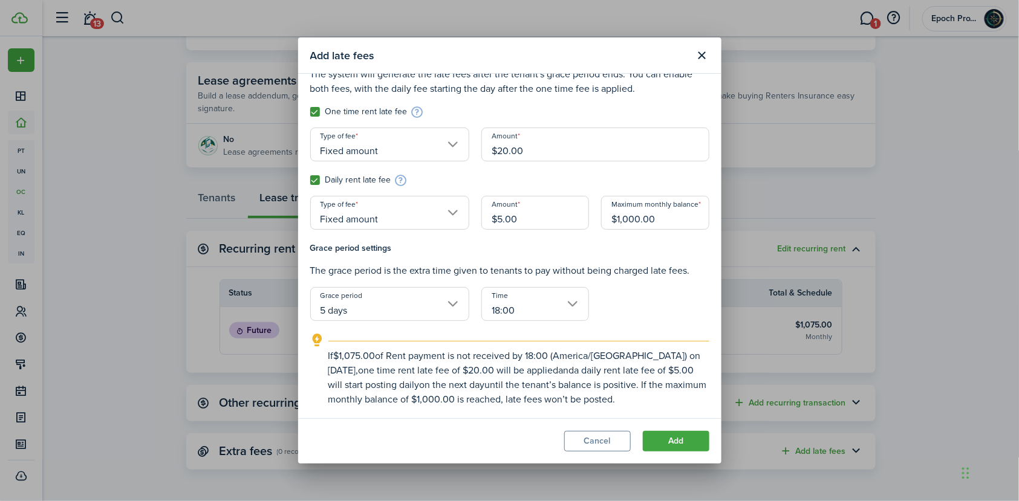
click at [653, 429] on modal-footer "Cancel Add" at bounding box center [509, 441] width 423 height 45
click at [667, 445] on button "Add" at bounding box center [676, 441] width 67 height 21
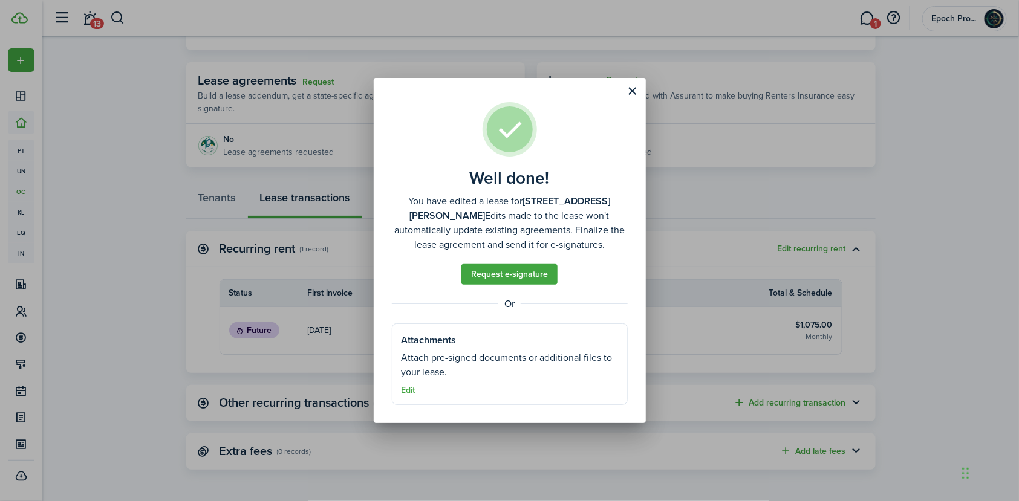
drag, startPoint x: 704, startPoint y: 220, endPoint x: 691, endPoint y: 219, distance: 13.3
click at [704, 220] on div "Well done! You have edited a lease for [STREET_ADDRESS][PERSON_NAME] Edits made…" at bounding box center [509, 250] width 1019 height 501
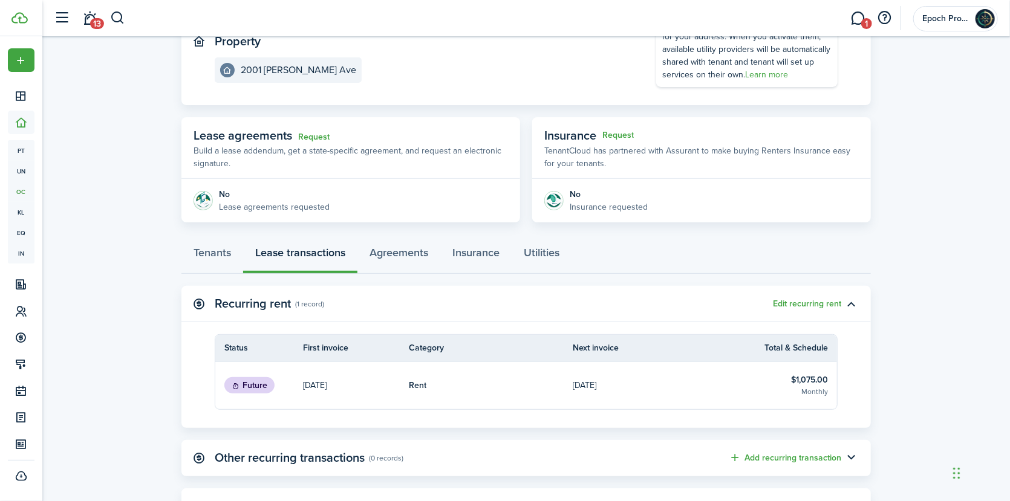
scroll to position [0, 0]
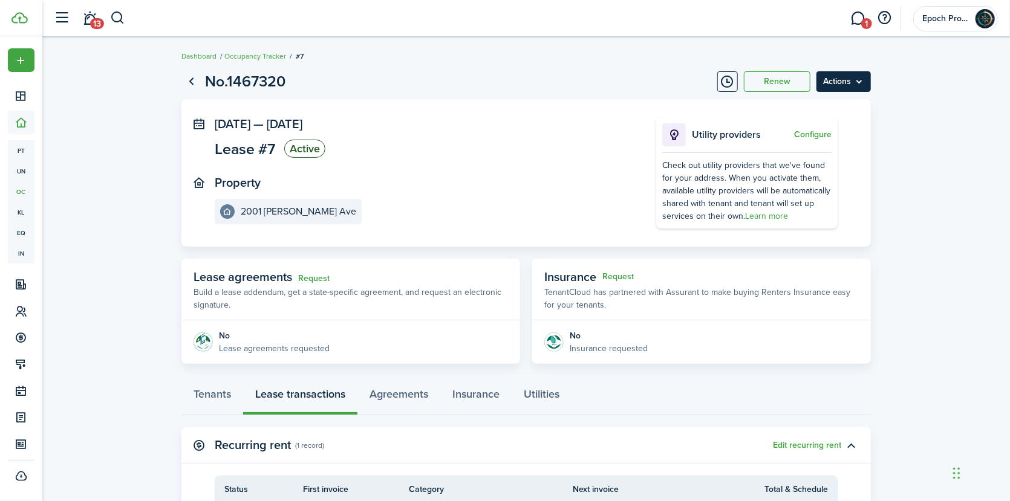
click at [843, 82] on menu-btn "Actions" at bounding box center [844, 81] width 54 height 21
drag, startPoint x: 842, startPoint y: 81, endPoint x: 832, endPoint y: 77, distance: 10.9
click at [842, 80] on menu-btn "Actions" at bounding box center [844, 81] width 54 height 21
drag, startPoint x: 766, startPoint y: 41, endPoint x: 735, endPoint y: 46, distance: 31.8
click at [766, 41] on breadcrumb "Dashboard Occupancy Tracker #7" at bounding box center [526, 50] width 690 height 28
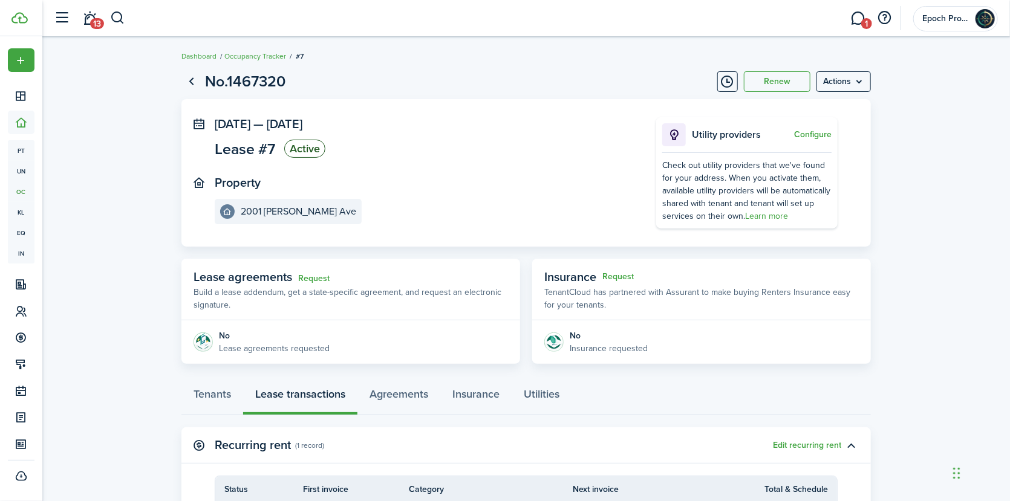
click at [571, 74] on page-view-header "No.1467320 Renew Actions" at bounding box center [526, 81] width 690 height 23
click at [782, 55] on breadcrumb "Dashboard Occupancy Tracker #7" at bounding box center [526, 50] width 690 height 28
click at [515, 79] on page-view-header "No.1467320 Renew Actions" at bounding box center [526, 81] width 690 height 23
click at [778, 83] on button "Renew" at bounding box center [777, 81] width 67 height 21
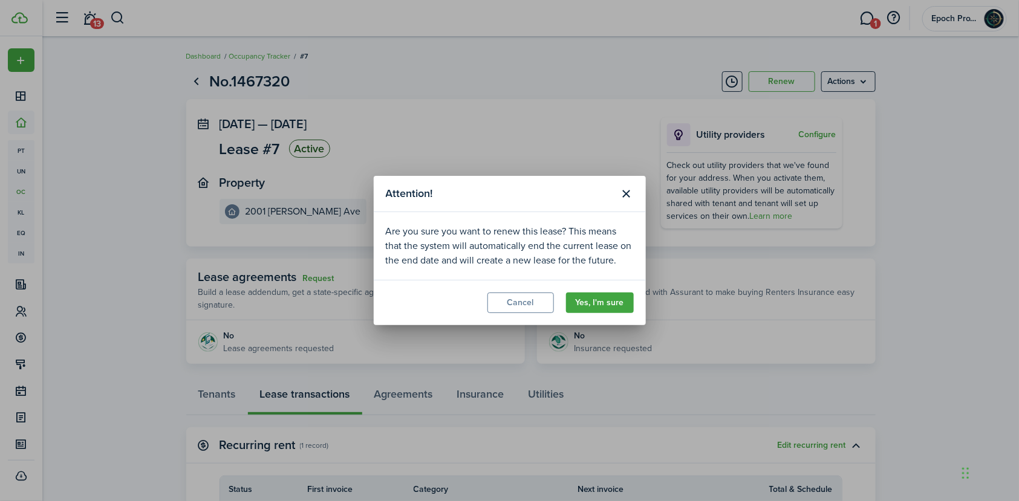
click at [609, 243] on div "Are you sure you want to renew this lease? This means that the system will auto…" at bounding box center [510, 246] width 248 height 44
click at [439, 237] on div "Are you sure you want to renew this lease? This means that the system will auto…" at bounding box center [510, 246] width 248 height 44
click at [619, 190] on button "Close modal" at bounding box center [626, 194] width 21 height 21
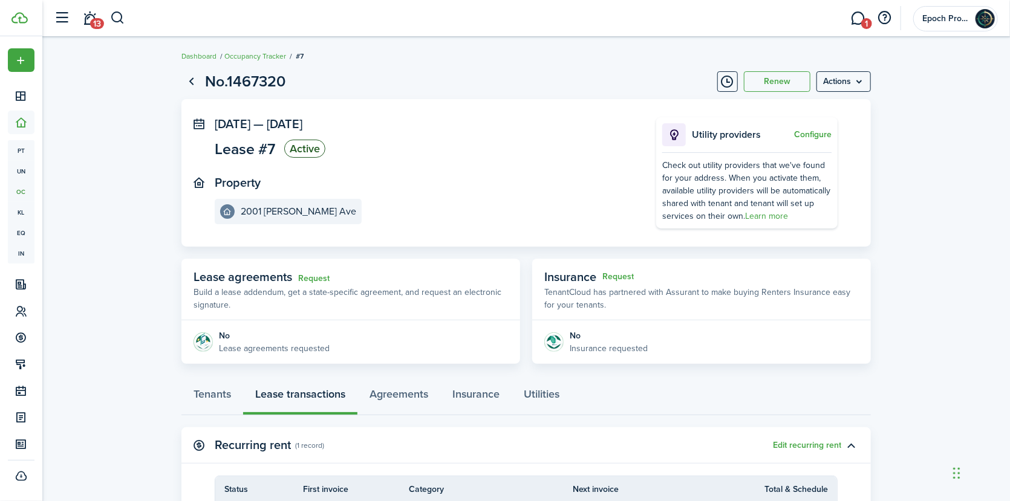
click at [596, 105] on panel-main-body "[DATE] — [DATE] Lease #7 Active Property 2001 [PERSON_NAME] Ave Utility provide…" at bounding box center [526, 173] width 690 height 148
click at [856, 77] on menu-btn "Actions" at bounding box center [844, 81] width 54 height 21
drag, startPoint x: 428, startPoint y: 181, endPoint x: 435, endPoint y: 183, distance: 6.9
click at [428, 181] on panel-main-section "Property [STREET_ADDRESS][PERSON_NAME]" at bounding box center [417, 200] width 405 height 48
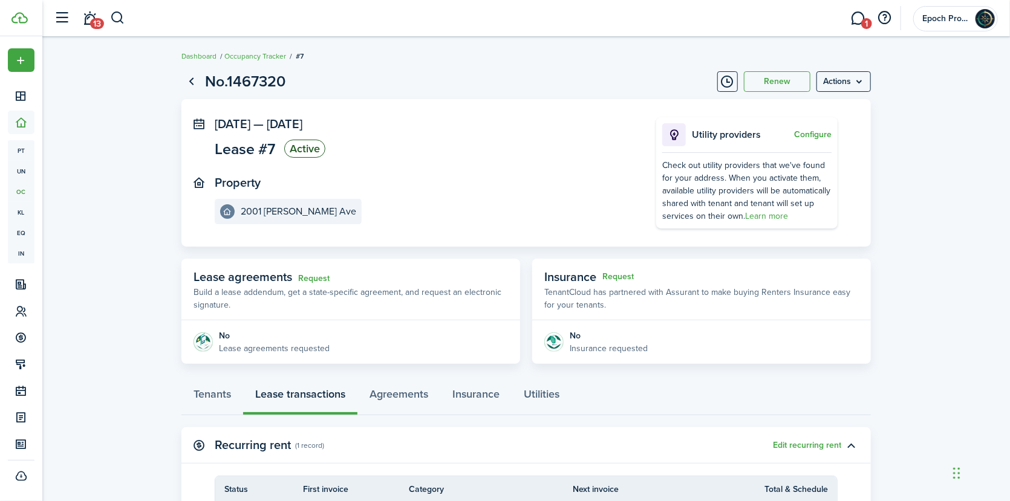
click at [455, 214] on panel-main-section "Property [STREET_ADDRESS][PERSON_NAME]" at bounding box center [417, 200] width 405 height 48
click at [191, 83] on link "Go back" at bounding box center [191, 81] width 21 height 21
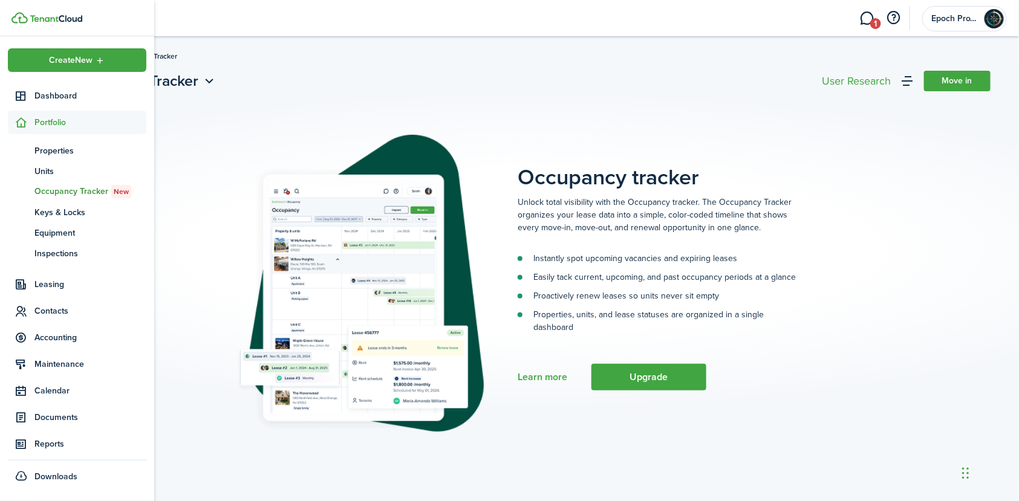
click at [47, 279] on span "Leasing" at bounding box center [90, 284] width 112 height 13
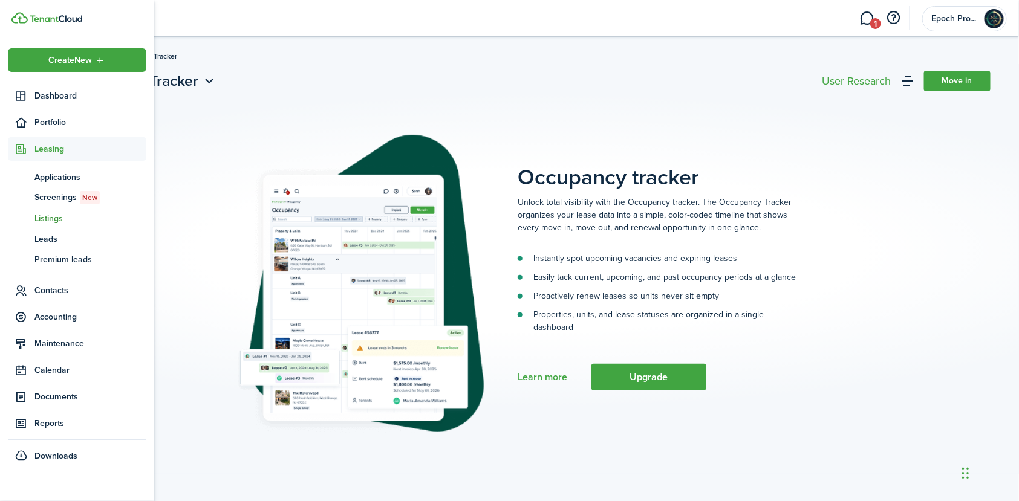
click at [44, 220] on span "Listings" at bounding box center [90, 218] width 112 height 13
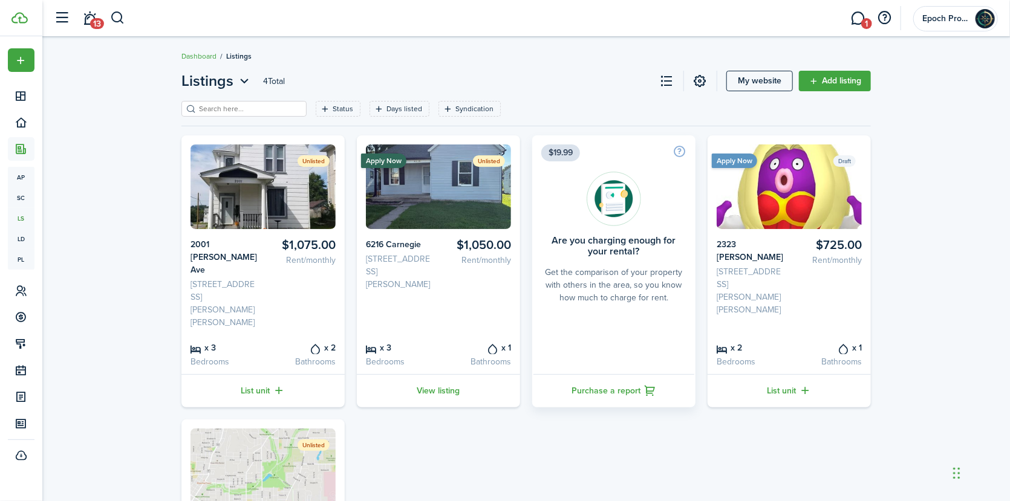
click at [273, 255] on card-listing-description "Rent/monthly" at bounding box center [302, 260] width 68 height 13
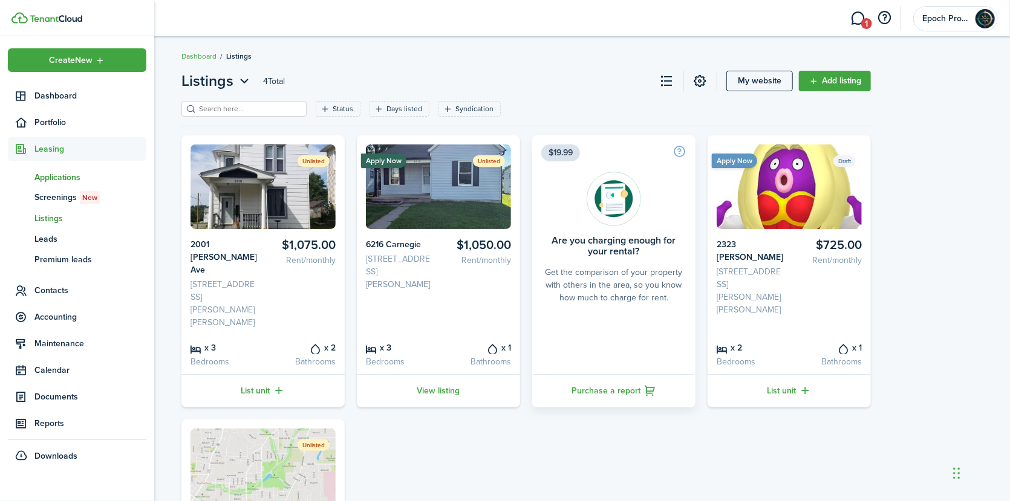
click at [65, 181] on span "Applications" at bounding box center [90, 177] width 112 height 13
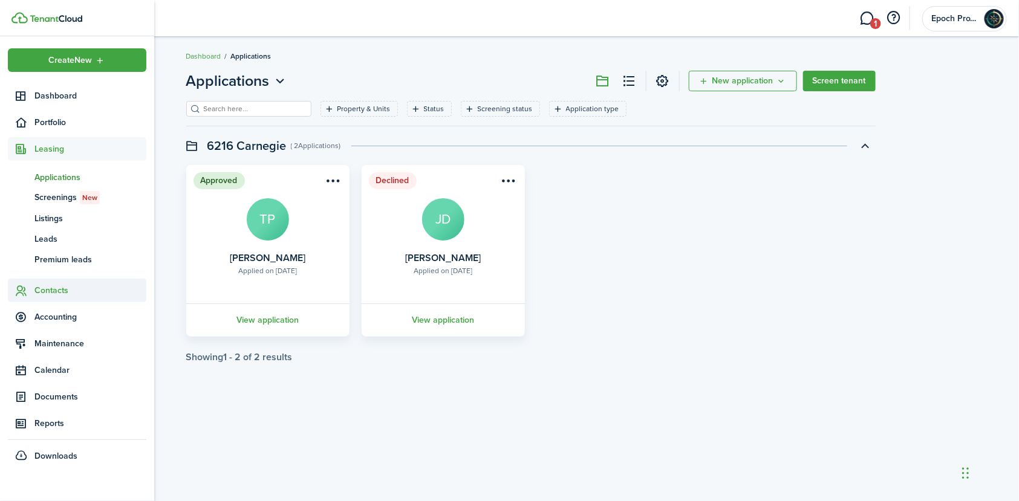
click at [53, 288] on span "Contacts" at bounding box center [90, 290] width 112 height 13
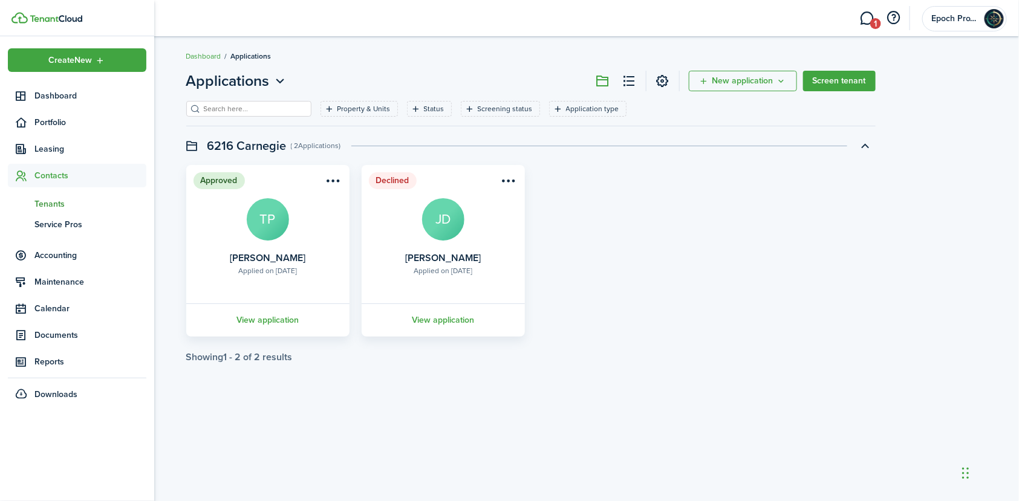
click at [59, 203] on span "Tenants" at bounding box center [90, 204] width 112 height 13
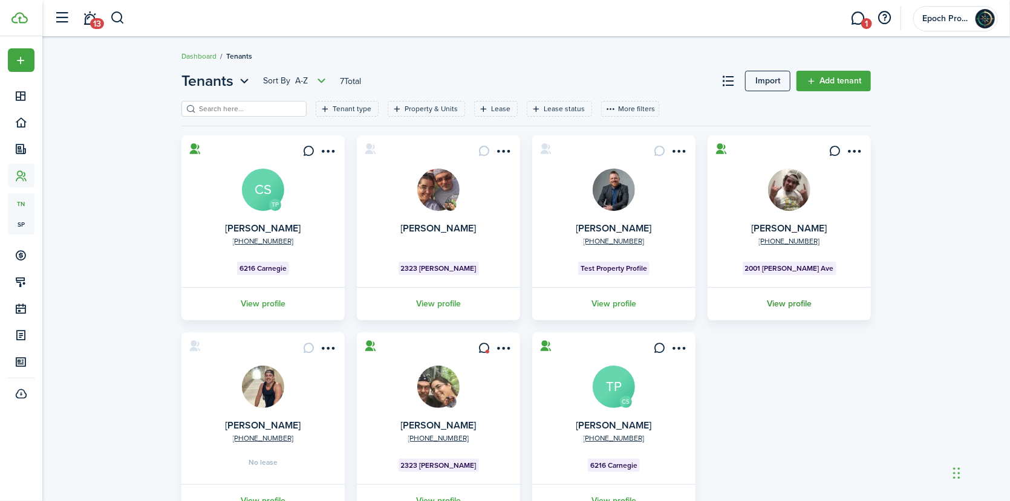
click at [791, 304] on link "View profile" at bounding box center [789, 303] width 167 height 33
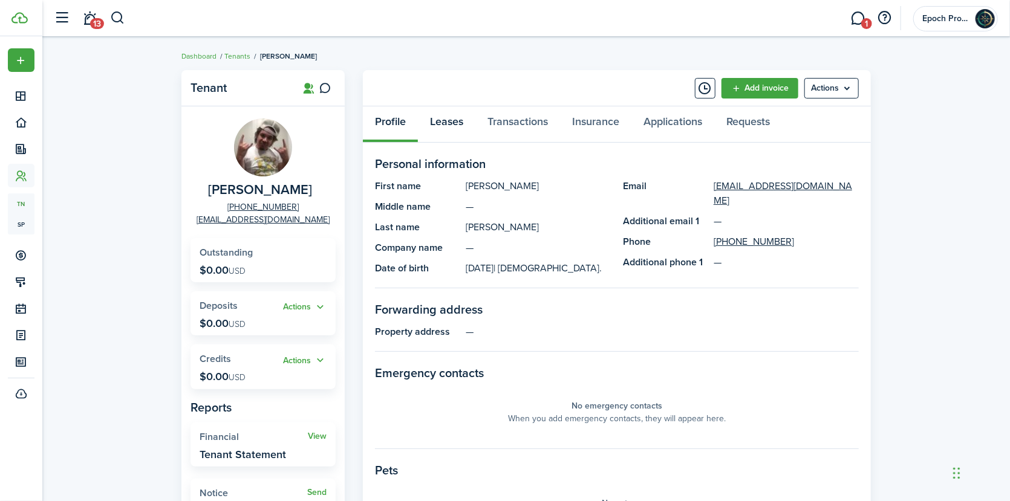
click at [449, 118] on link "Leases" at bounding box center [446, 124] width 57 height 36
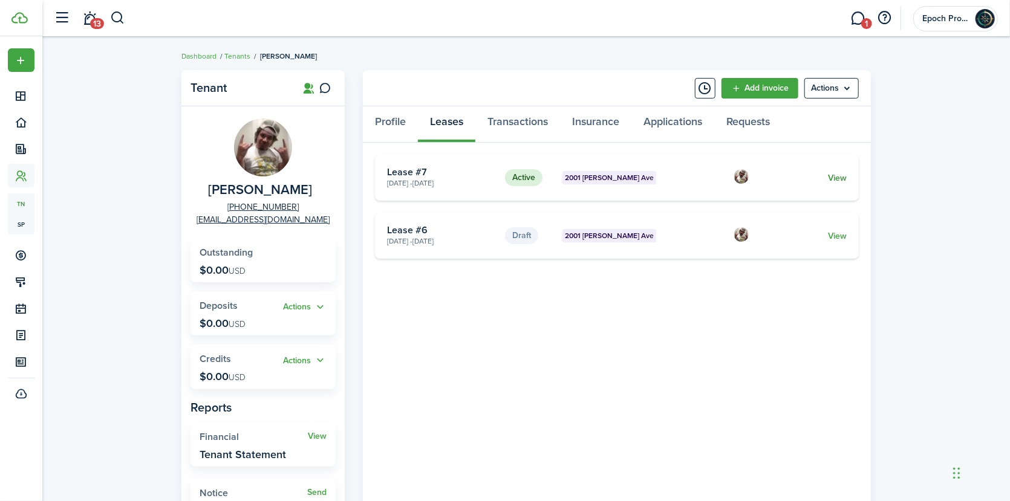
click at [840, 179] on link "View" at bounding box center [837, 178] width 19 height 13
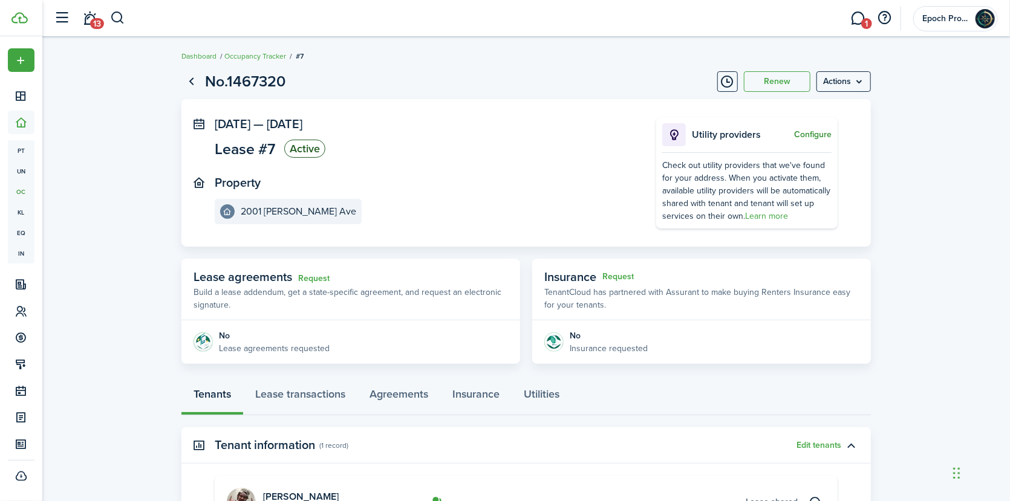
click at [820, 133] on button "Configure" at bounding box center [813, 135] width 38 height 10
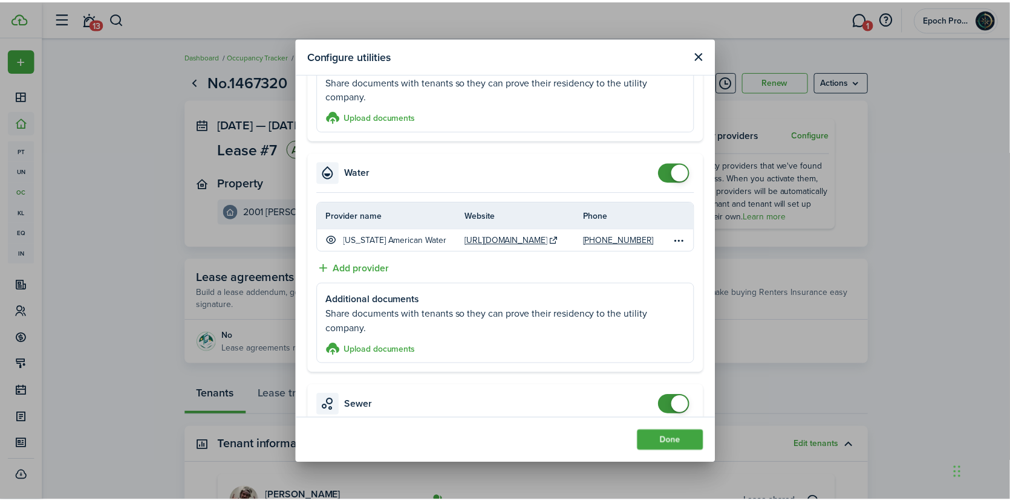
scroll to position [777, 0]
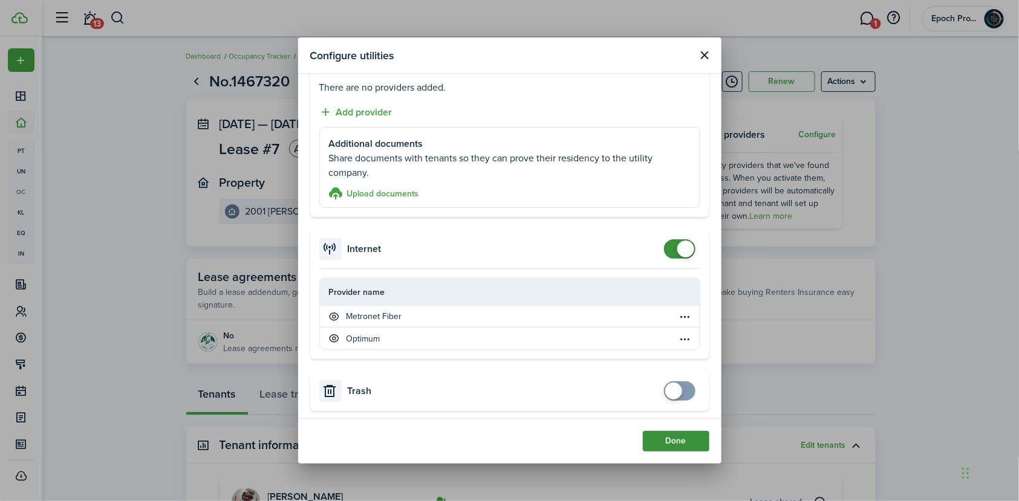
click at [668, 443] on button "Done" at bounding box center [676, 441] width 67 height 21
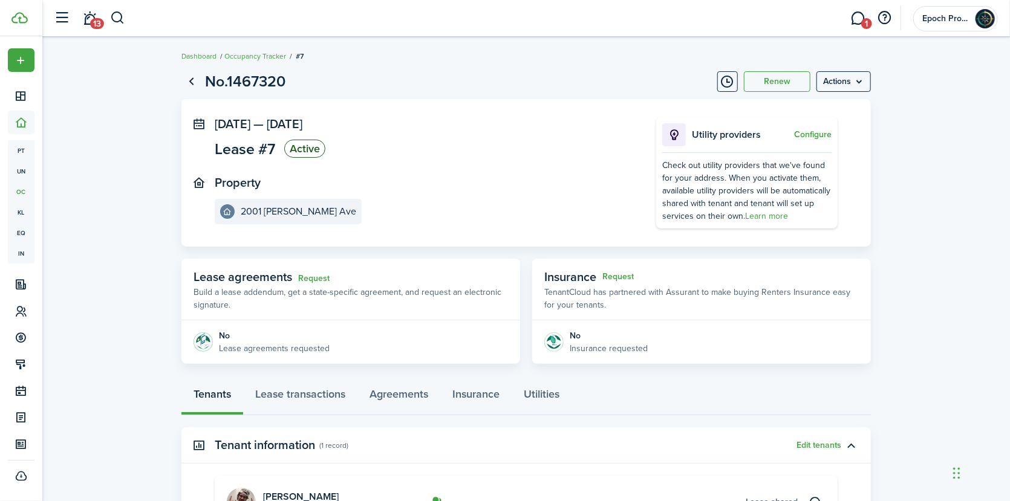
click at [570, 182] on panel-main-section "Property [STREET_ADDRESS][PERSON_NAME]" at bounding box center [417, 200] width 405 height 48
click at [579, 168] on panel-main-inner "[DATE] — [DATE] Lease #7 Active Property [STREET_ADDRESS][PERSON_NAME]" at bounding box center [417, 170] width 405 height 107
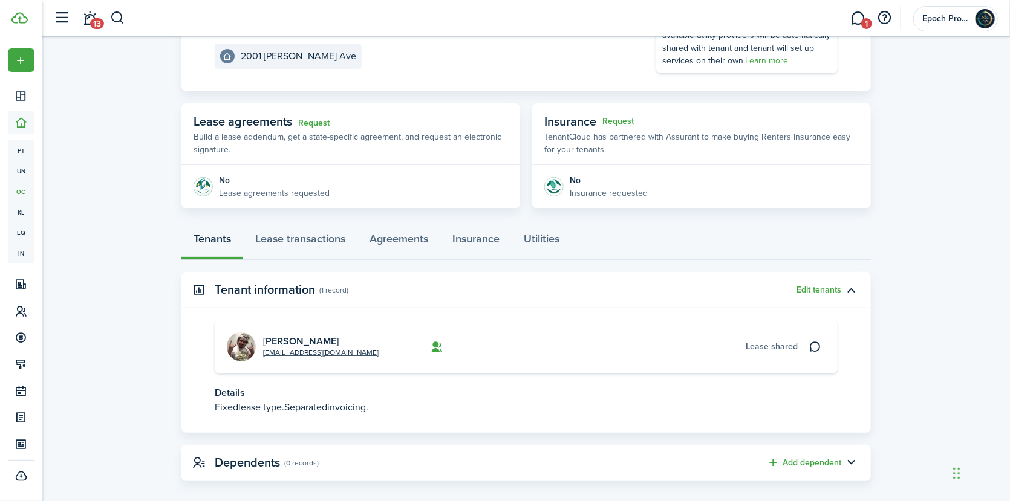
scroll to position [168, 0]
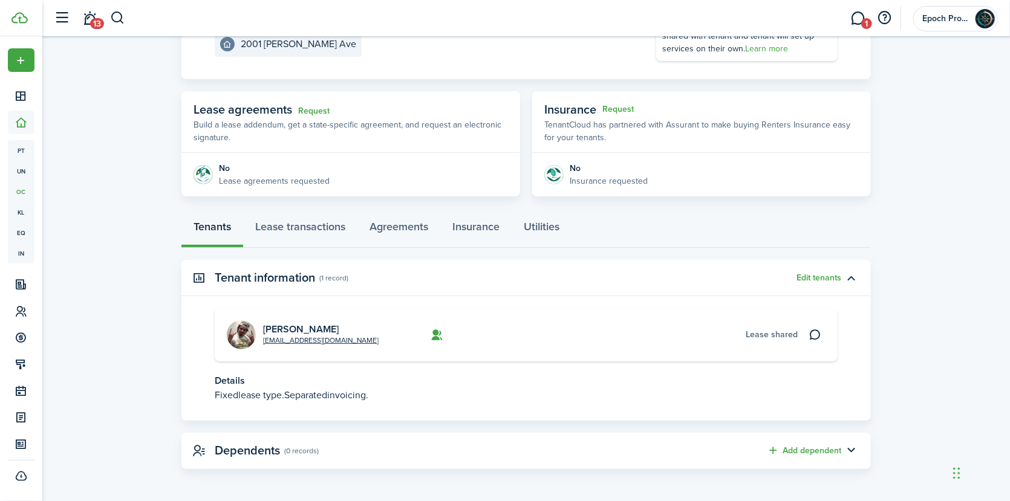
click at [938, 268] on lease-view "No.1467320 Renew Actions [DATE] — [DATE] Lease #7 Active Property 2001 [PERSON_…" at bounding box center [526, 186] width 968 height 579
click at [437, 388] on p "Fixed lease type. Separated invoicing." at bounding box center [526, 395] width 623 height 15
click at [323, 394] on p "Fixed lease type. Separated invoicing." at bounding box center [526, 395] width 623 height 15
click at [247, 394] on span "lease type." at bounding box center [261, 395] width 46 height 14
click at [348, 379] on p "Details" at bounding box center [526, 381] width 623 height 15
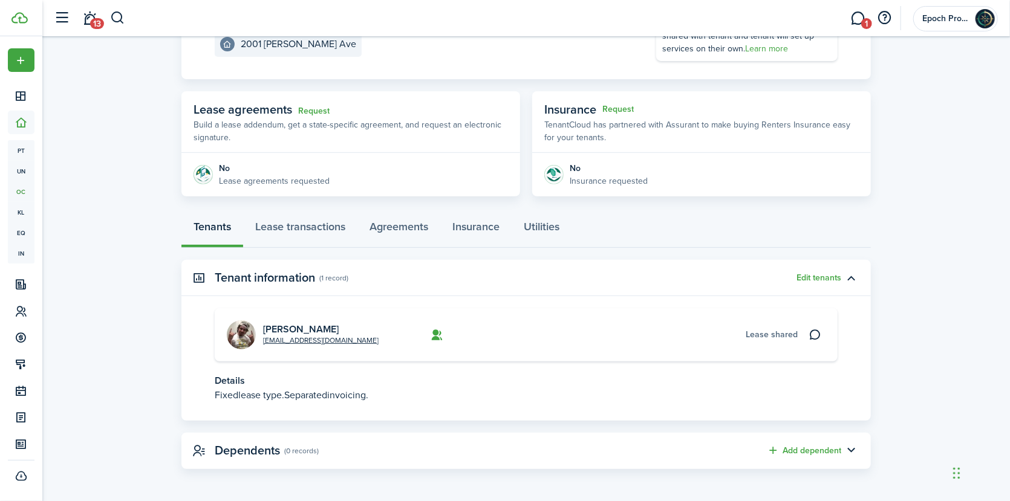
click at [745, 336] on card-additional-info "Lease shared" at bounding box center [644, 334] width 305 height 13
click at [420, 363] on panel-main-body "[EMAIL_ADDRESS][DOMAIN_NAME] [PERSON_NAME] Lease shared Details Fixed lease typ…" at bounding box center [526, 365] width 690 height 113
click at [282, 221] on link "Lease transactions" at bounding box center [300, 230] width 114 height 36
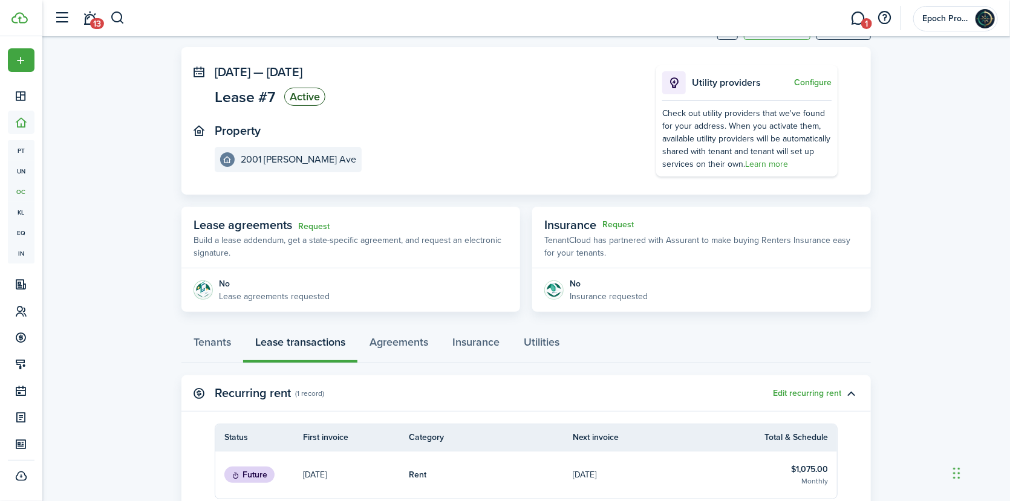
scroll to position [181, 0]
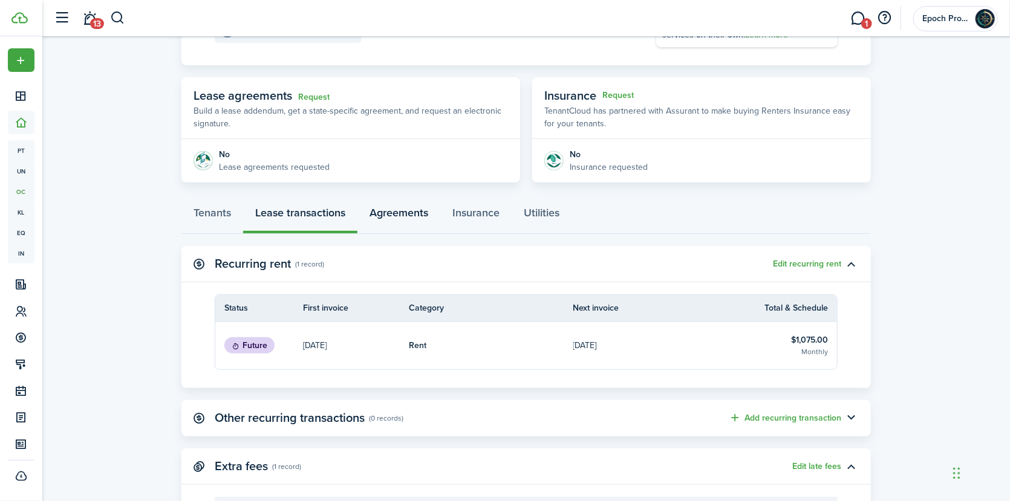
click at [419, 213] on link "Agreements" at bounding box center [398, 216] width 83 height 36
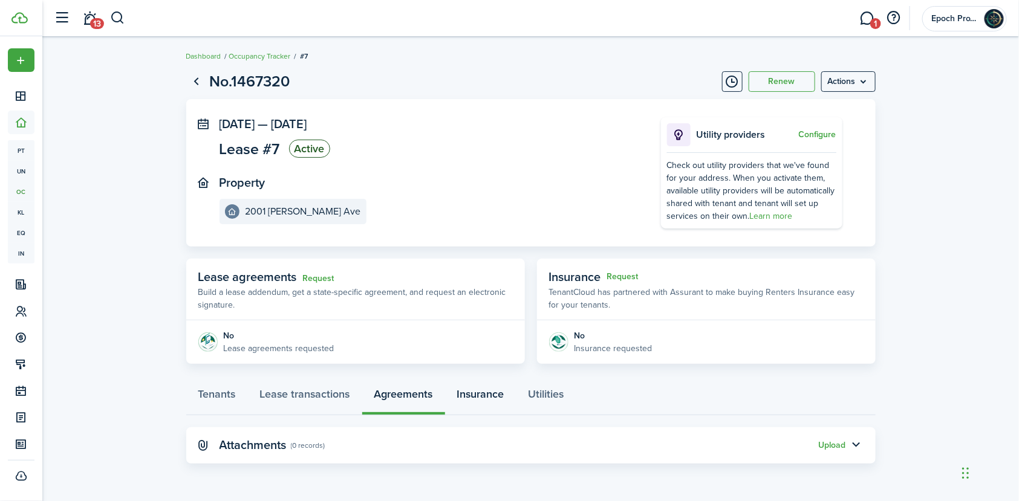
click at [485, 395] on link "Insurance" at bounding box center [480, 397] width 71 height 36
click at [564, 396] on link "Utilities" at bounding box center [547, 397] width 60 height 36
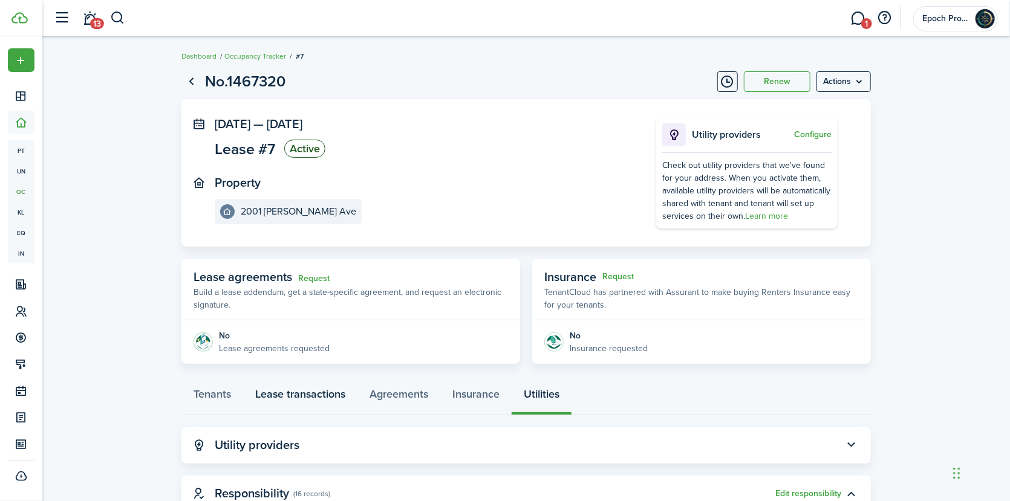
click at [303, 389] on link "Lease transactions" at bounding box center [300, 397] width 114 height 36
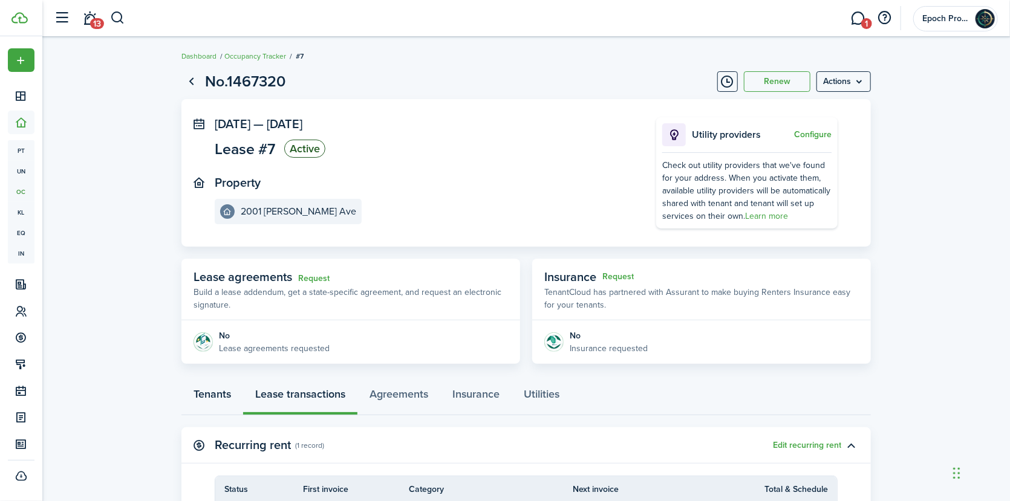
click at [224, 399] on link "Tenants" at bounding box center [212, 397] width 62 height 36
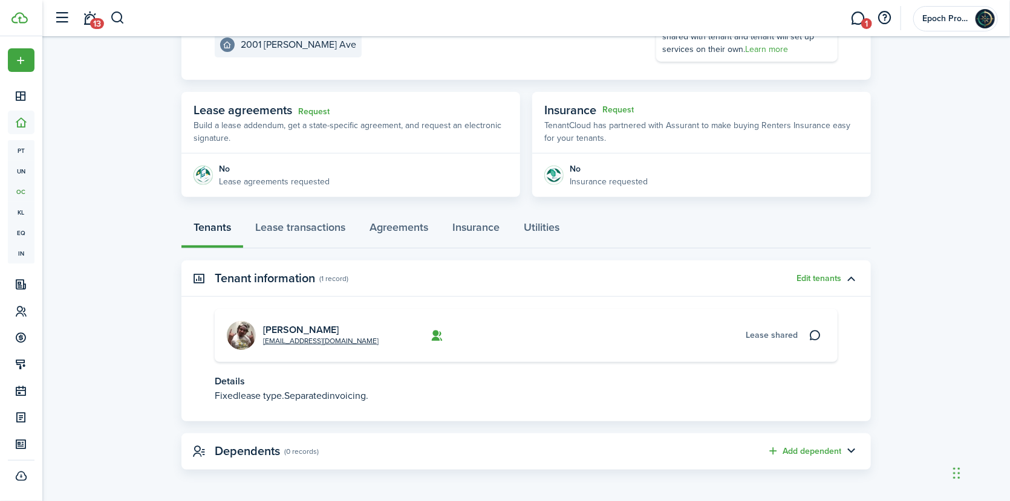
scroll to position [168, 0]
click at [765, 333] on span "Lease shared" at bounding box center [772, 334] width 52 height 13
click at [818, 281] on button "Edit tenants" at bounding box center [819, 278] width 45 height 10
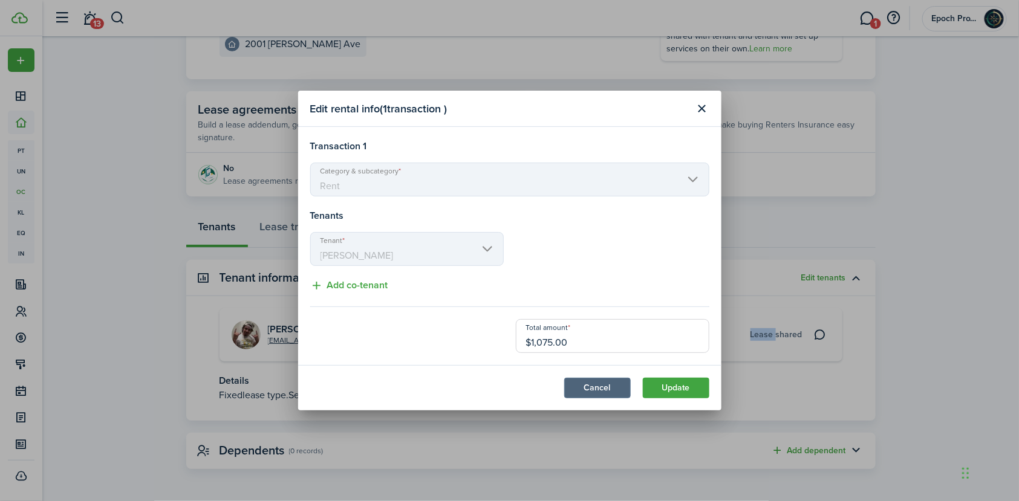
click at [600, 386] on button "Cancel" at bounding box center [597, 388] width 67 height 21
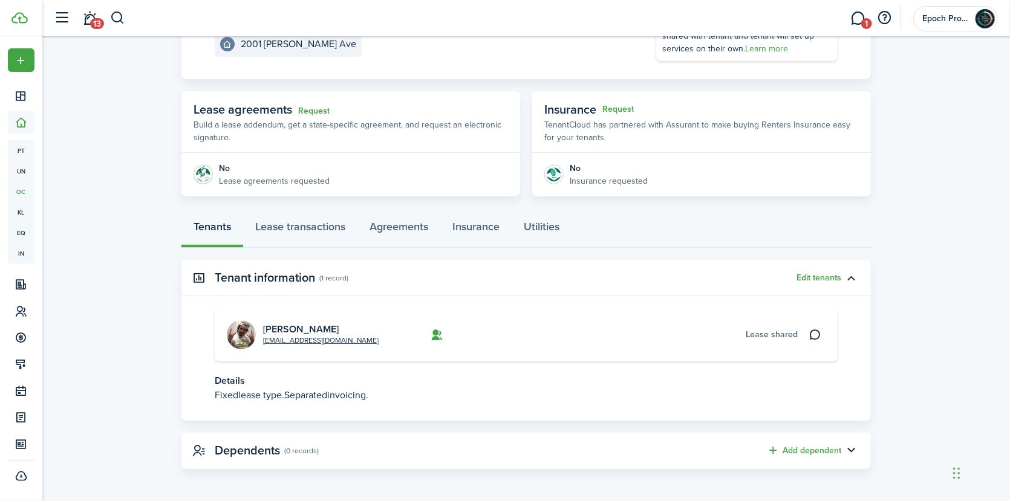
click at [317, 402] on p "Fixed lease type. Separated invoicing." at bounding box center [526, 395] width 623 height 15
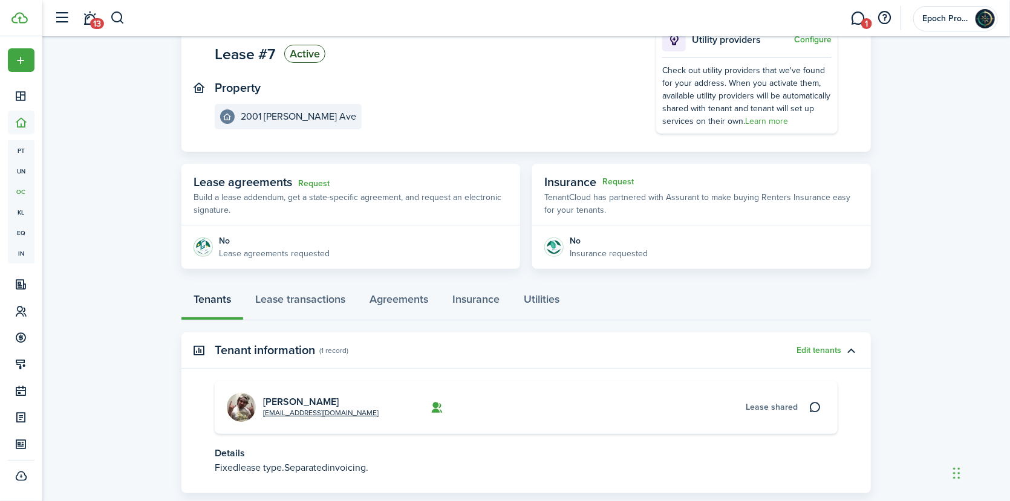
scroll to position [0, 0]
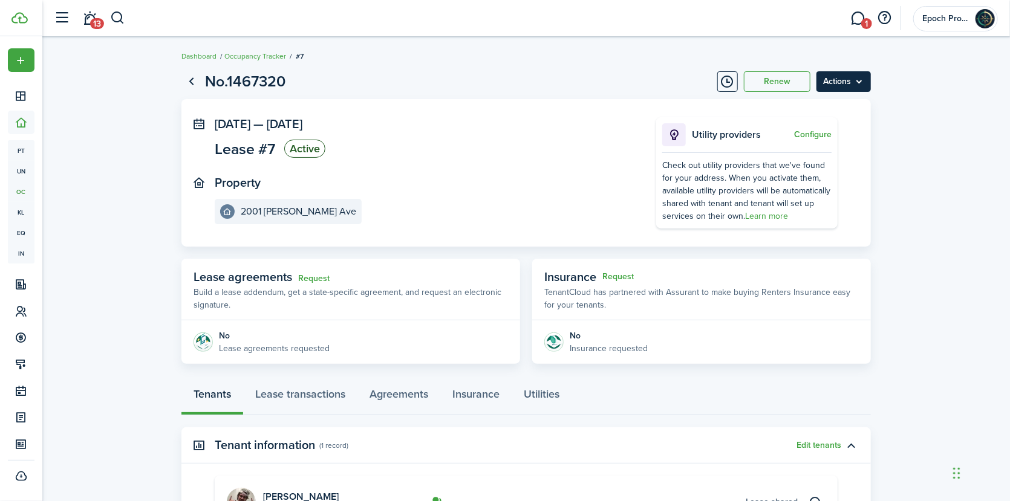
click at [850, 83] on menu-btn "Actions" at bounding box center [844, 81] width 54 height 21
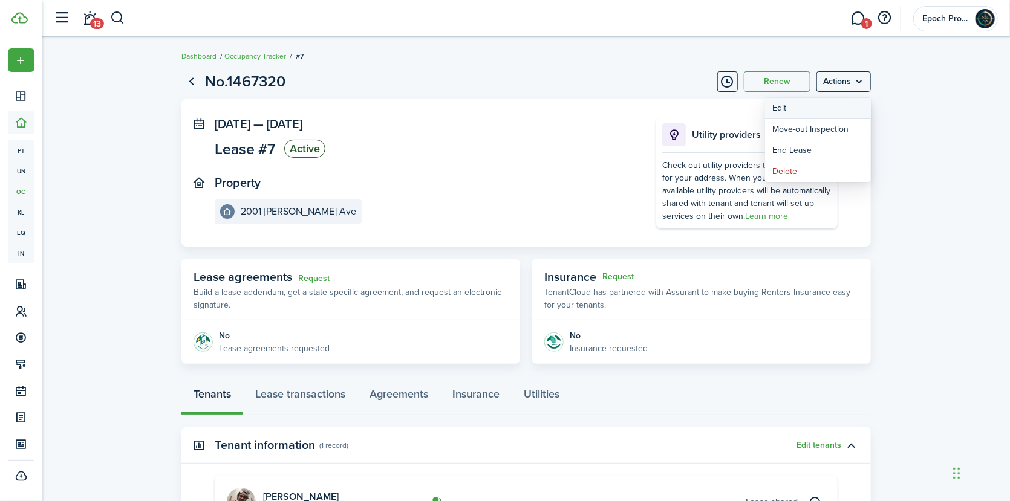
click at [815, 109] on button "Edit" at bounding box center [818, 108] width 106 height 21
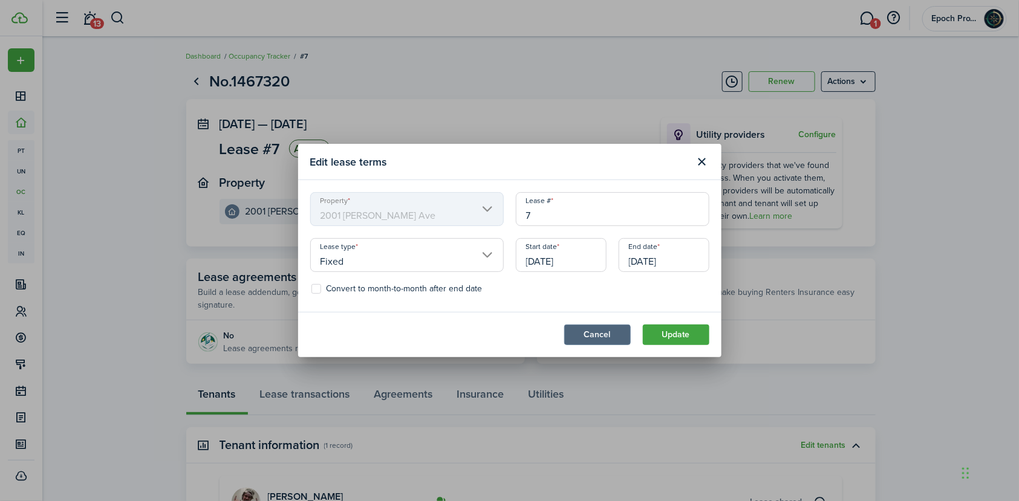
click at [604, 337] on button "Cancel" at bounding box center [597, 335] width 67 height 21
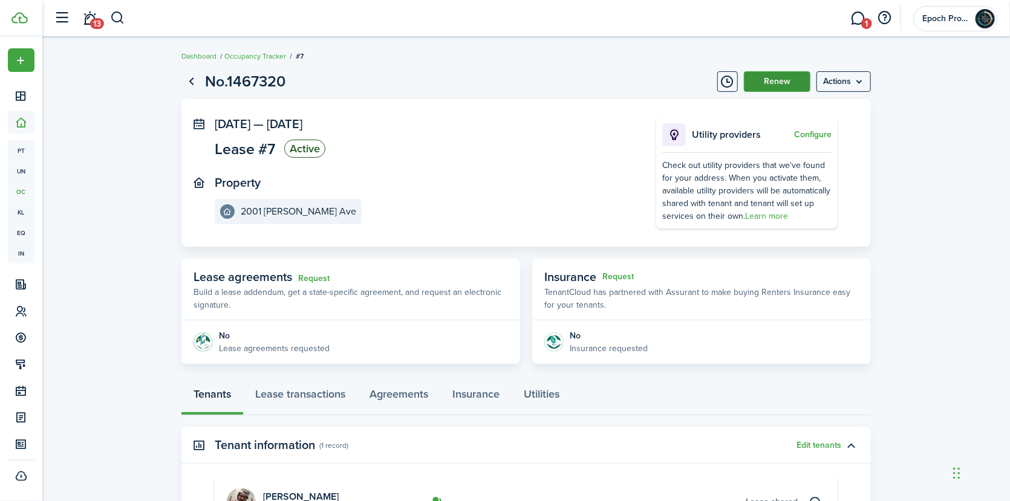
click at [777, 80] on button "Renew" at bounding box center [777, 81] width 67 height 21
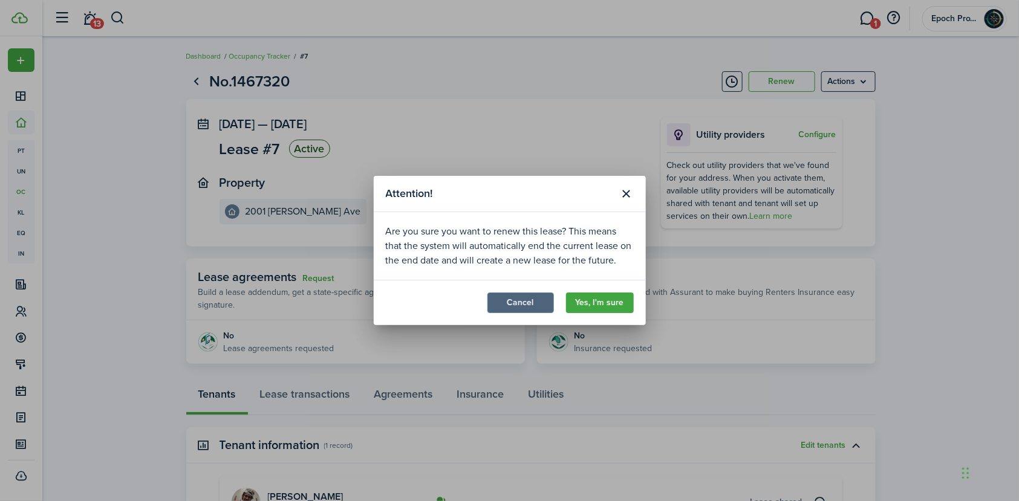
click at [516, 303] on button "Cancel" at bounding box center [521, 303] width 67 height 21
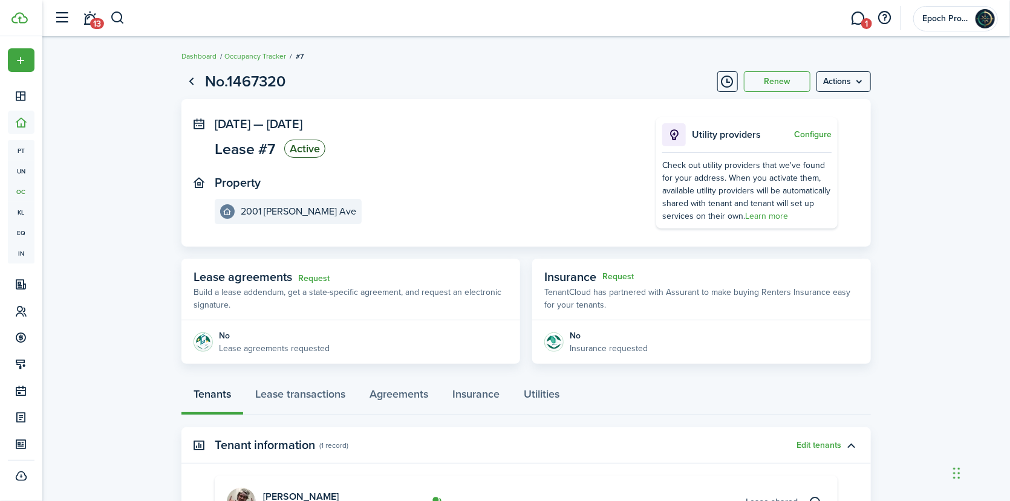
click at [307, 148] on status "Active" at bounding box center [304, 149] width 41 height 18
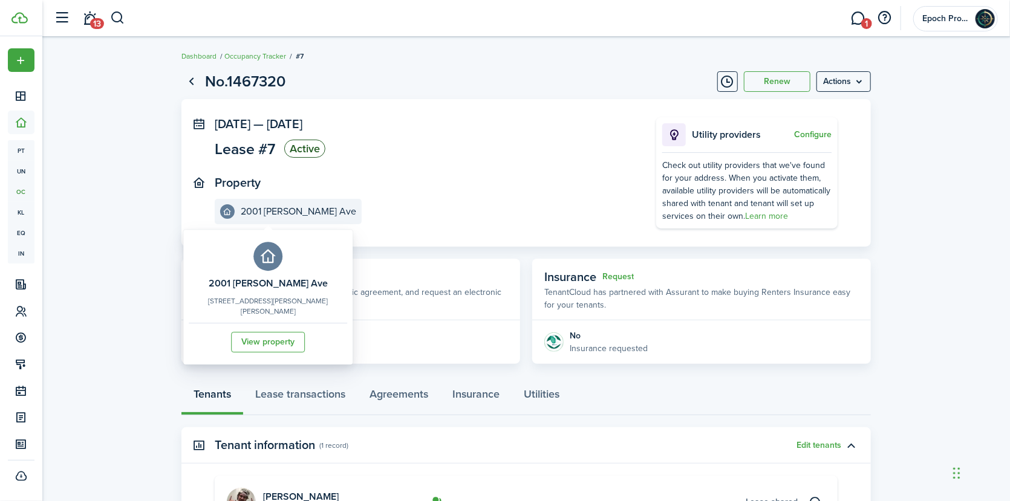
click at [281, 207] on e-details-info-title "2001 [PERSON_NAME] Ave" at bounding box center [299, 211] width 116 height 11
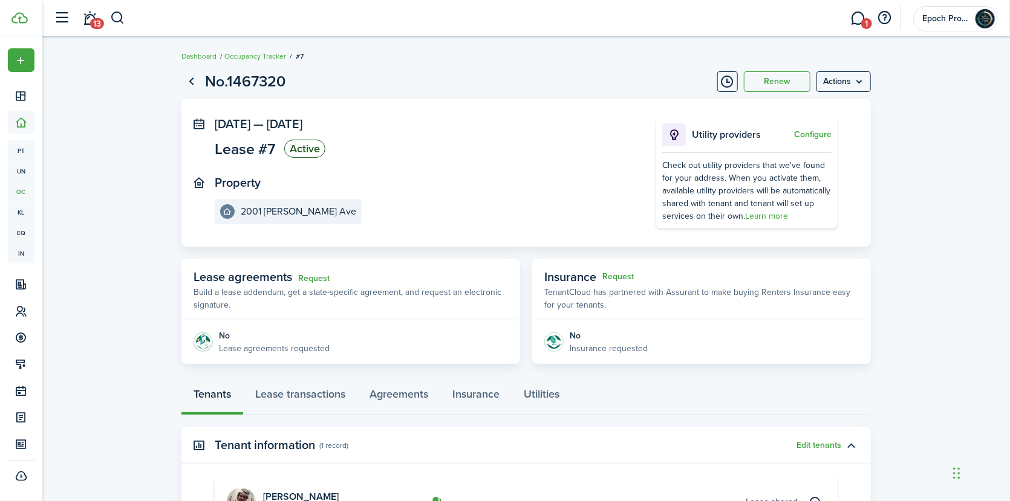
click at [540, 194] on panel-main-section "Property [STREET_ADDRESS][PERSON_NAME]" at bounding box center [417, 200] width 405 height 48
click at [428, 108] on panel-main-body "[DATE] — [DATE] Lease #7 Active Property 2001 [PERSON_NAME] Ave Utility provide…" at bounding box center [526, 173] width 690 height 148
click at [190, 82] on link "Go back" at bounding box center [191, 81] width 21 height 21
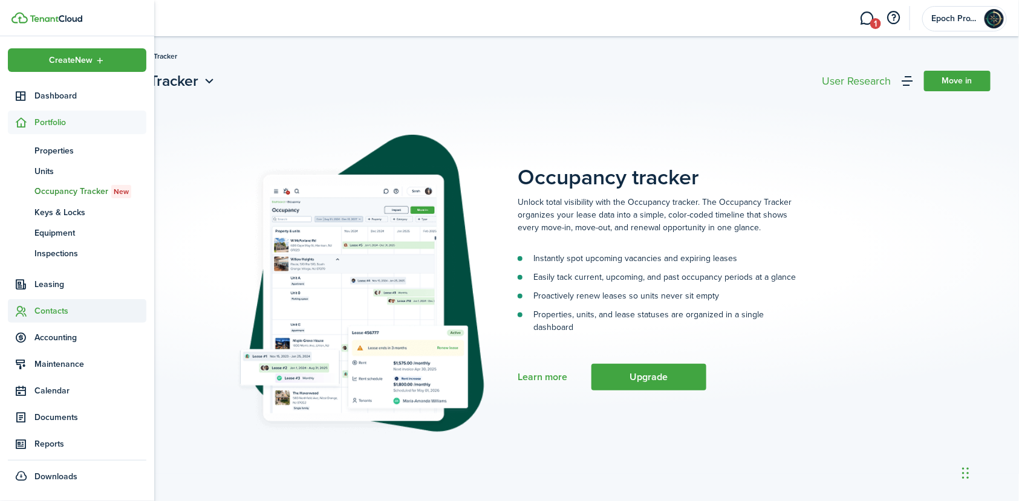
click at [47, 316] on span "Contacts" at bounding box center [90, 311] width 112 height 13
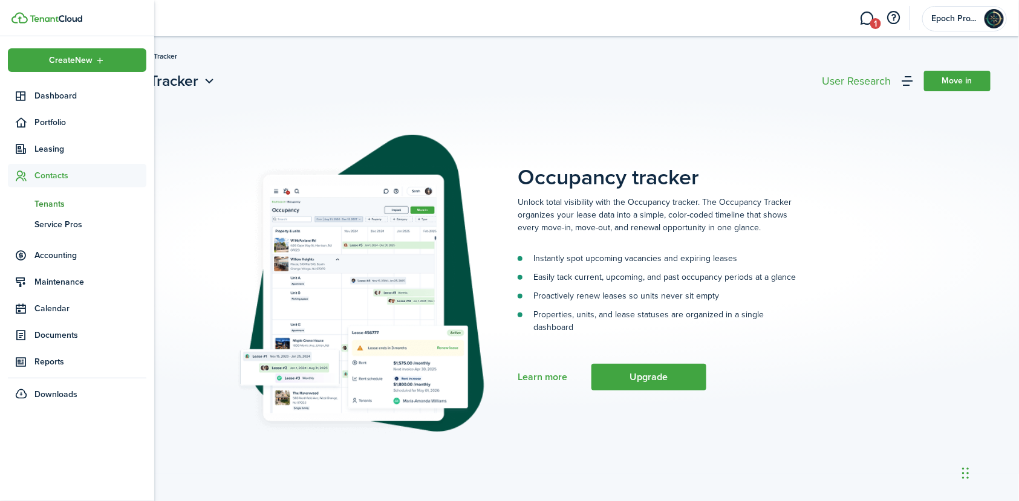
click at [54, 204] on span "Tenants" at bounding box center [90, 204] width 112 height 13
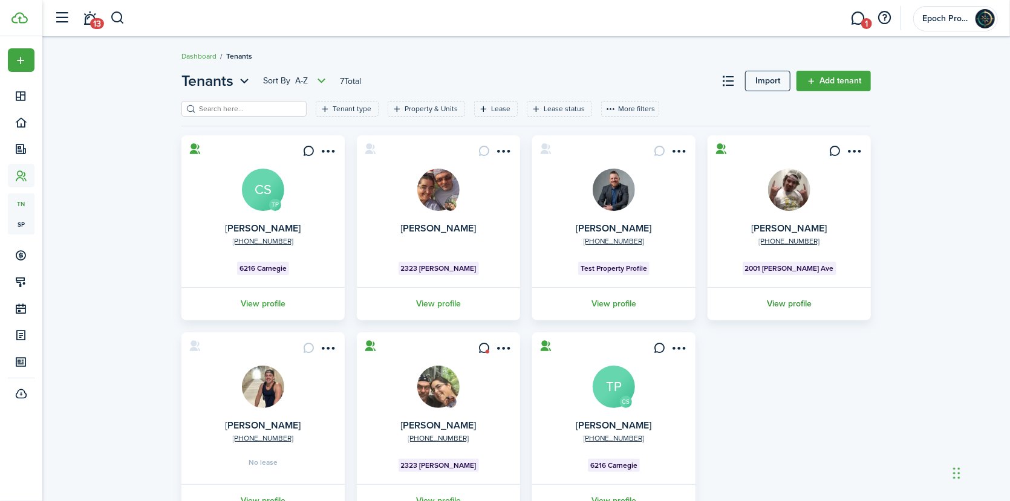
click at [797, 312] on link "View profile" at bounding box center [789, 303] width 167 height 33
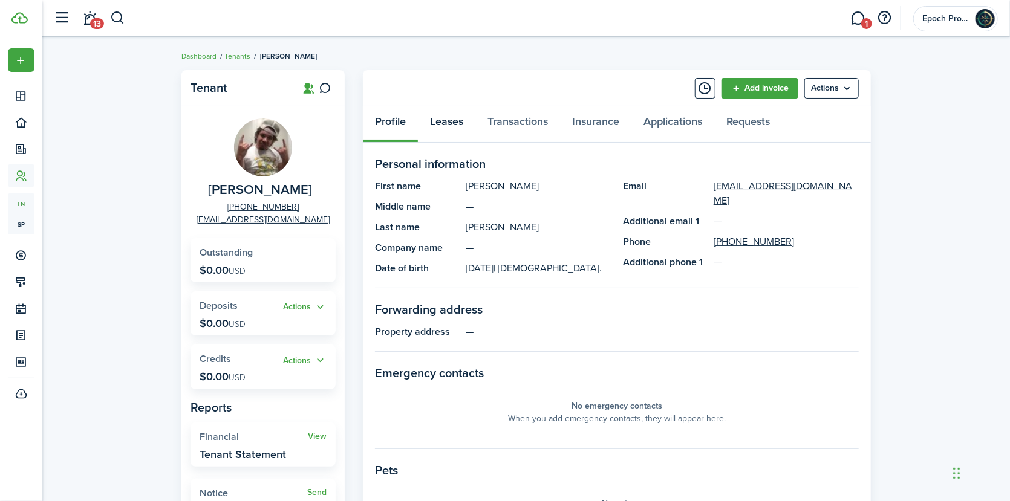
click at [455, 123] on link "Leases" at bounding box center [446, 124] width 57 height 36
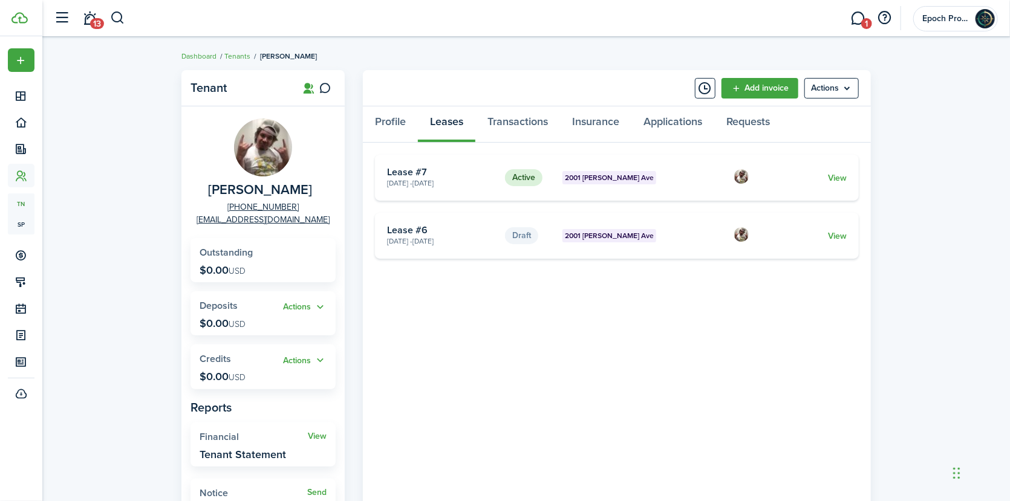
click at [832, 246] on card "Draft 2001 [PERSON_NAME] Ave [DATE] - [DATE] Lease #6 View" at bounding box center [617, 236] width 484 height 46
click at [844, 86] on menu-btn "Actions" at bounding box center [832, 88] width 54 height 21
click at [802, 111] on link "Edit" at bounding box center [806, 115] width 106 height 21
click at [647, 235] on card-extra-content "2001 [PERSON_NAME] Ave" at bounding box center [644, 235] width 162 height 13
click at [745, 240] on div at bounding box center [741, 235] width 17 height 19
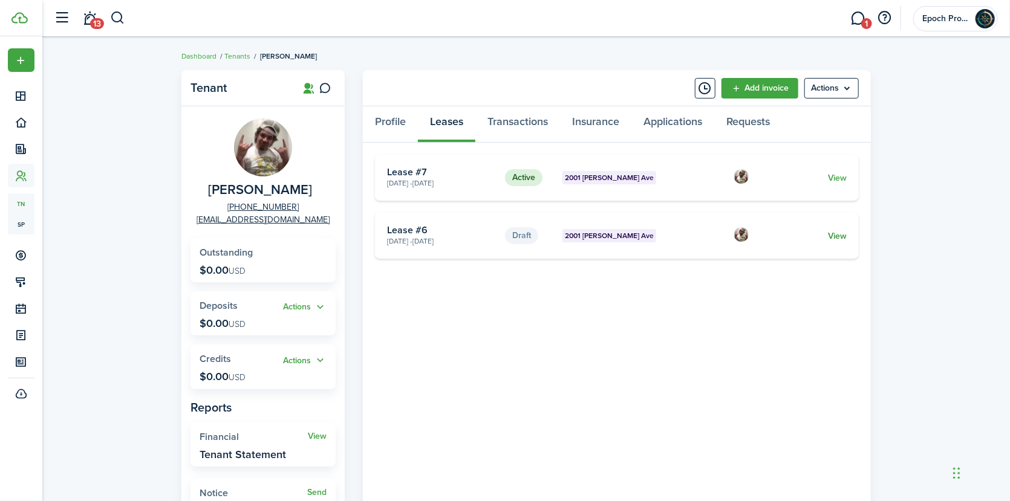
click at [840, 231] on link "View" at bounding box center [837, 236] width 19 height 13
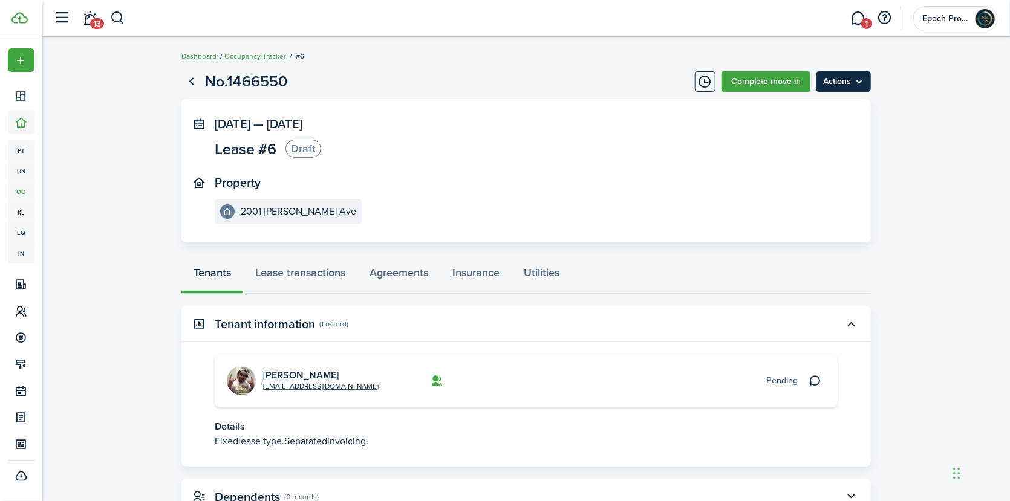
click at [854, 76] on menu-btn "Actions" at bounding box center [844, 81] width 54 height 21
click at [807, 107] on button "Delete" at bounding box center [818, 108] width 106 height 21
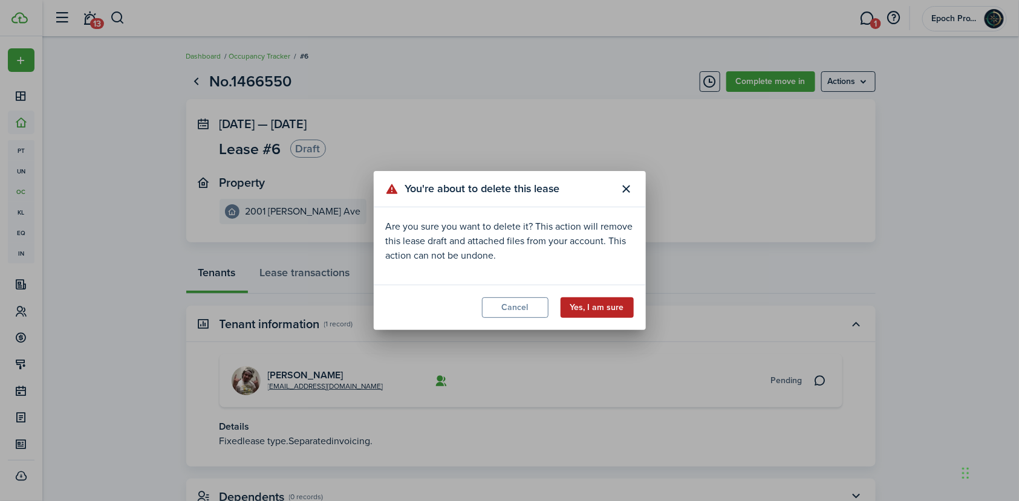
click at [606, 307] on button "Yes, I am sure" at bounding box center [597, 308] width 73 height 21
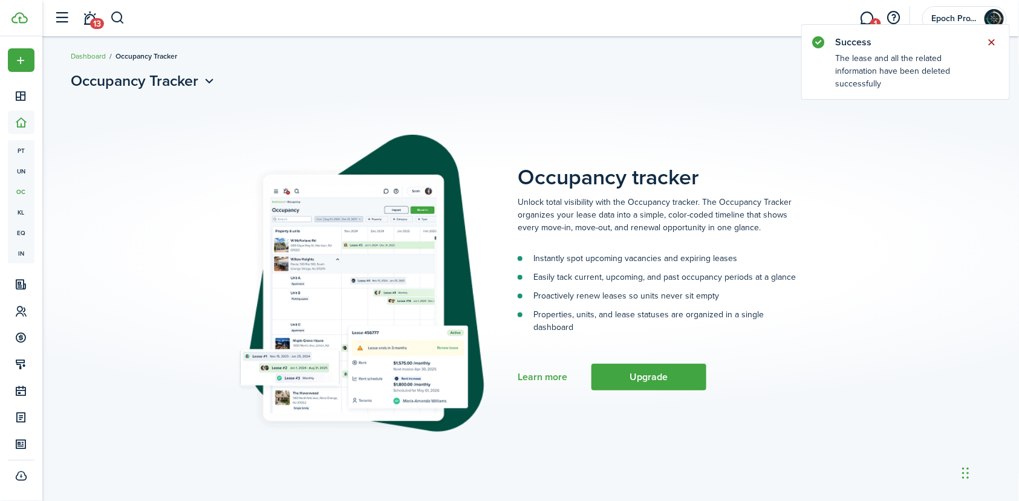
click at [991, 44] on button "Close notify" at bounding box center [992, 42] width 17 height 17
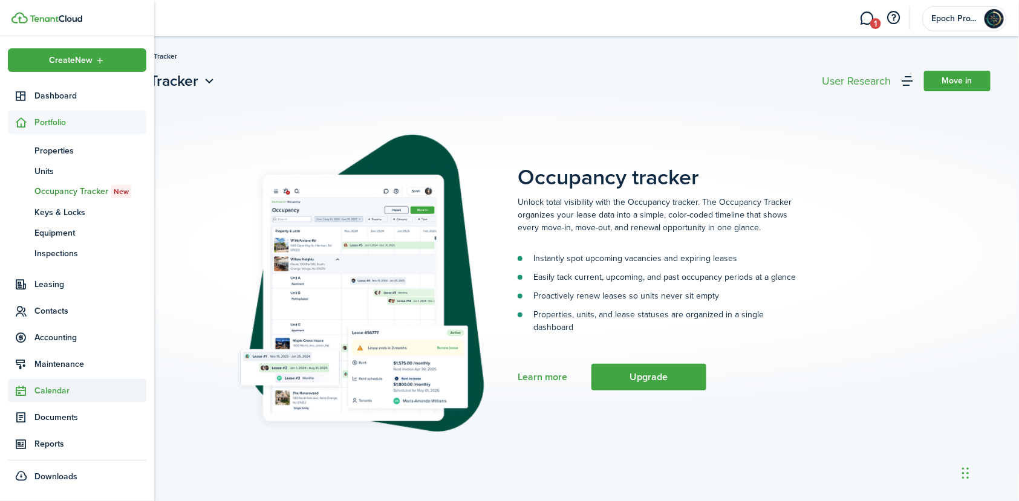
click at [64, 319] on span "Contacts" at bounding box center [77, 311] width 139 height 24
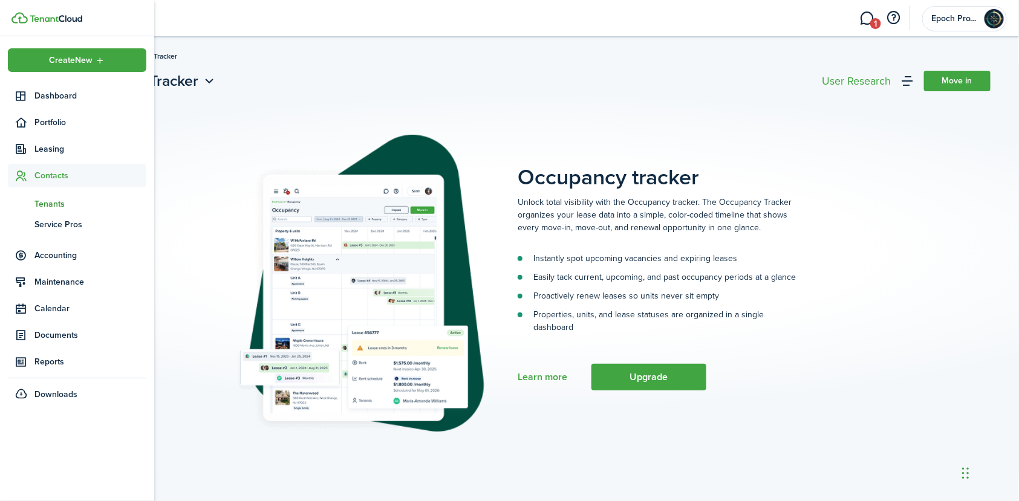
click at [60, 206] on span "Tenants" at bounding box center [90, 204] width 112 height 13
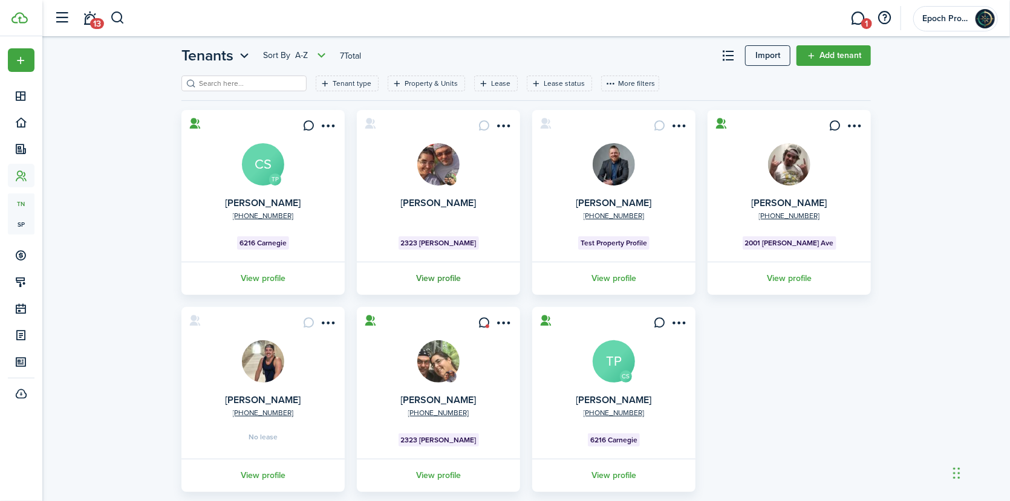
scroll to position [48, 0]
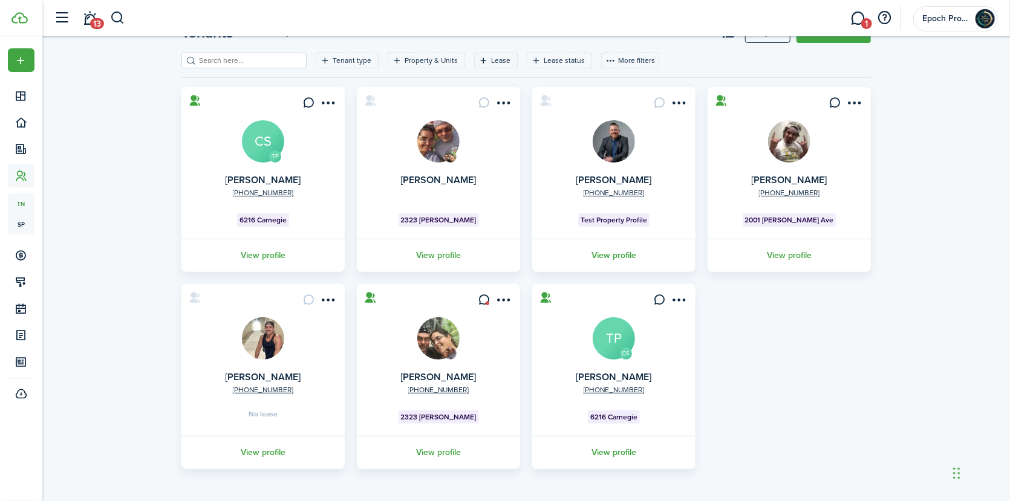
drag, startPoint x: 734, startPoint y: 316, endPoint x: 710, endPoint y: 323, distance: 25.1
click at [731, 317] on div "TP [PHONE_NUMBER] [PERSON_NAME] CS 6216 Carnegie View profile [PERSON_NAME] 232…" at bounding box center [526, 278] width 702 height 382
click at [614, 451] on link "View profile" at bounding box center [614, 452] width 167 height 33
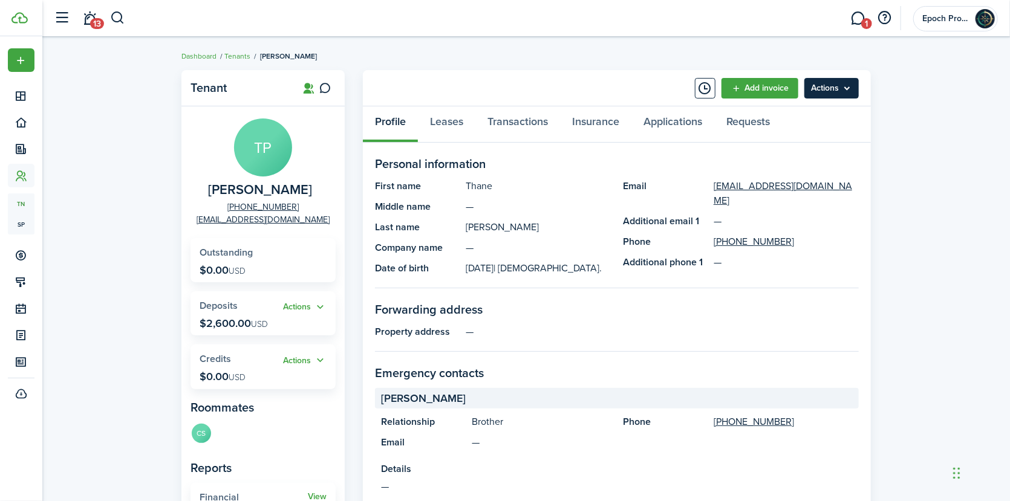
click at [836, 84] on menu-btn "Actions" at bounding box center [832, 88] width 54 height 21
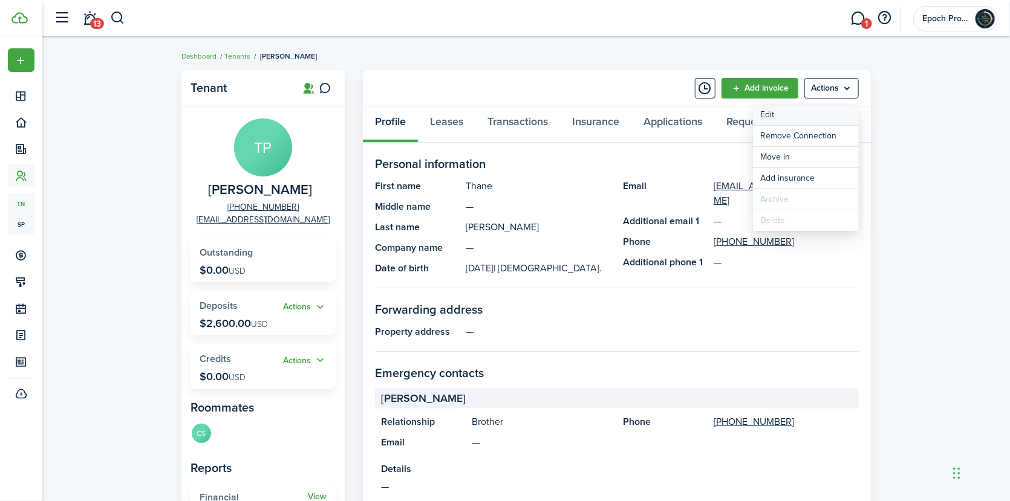
click at [794, 109] on link "Edit" at bounding box center [806, 115] width 106 height 21
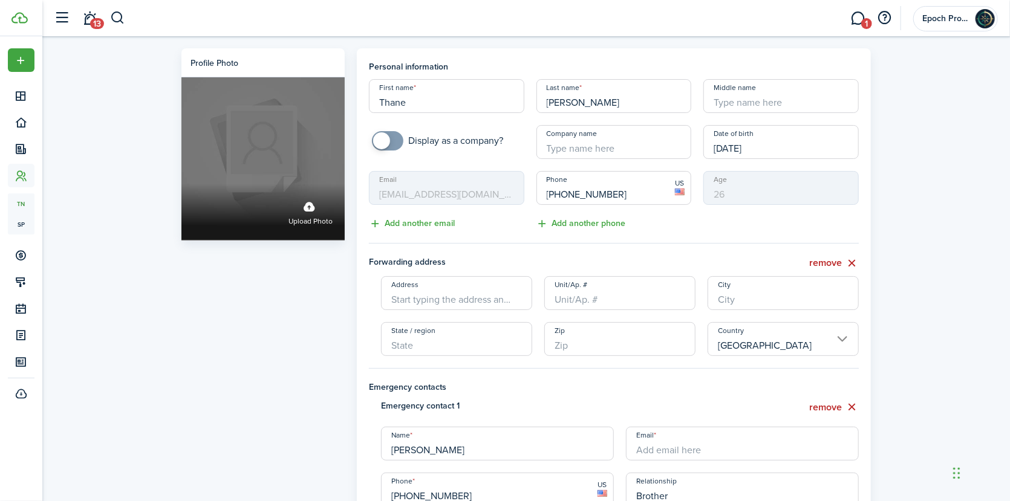
click at [288, 191] on div "Upload photo" at bounding box center [262, 212] width 163 height 56
click at [181, 184] on input "Upload photo" at bounding box center [181, 184] width 0 height 0
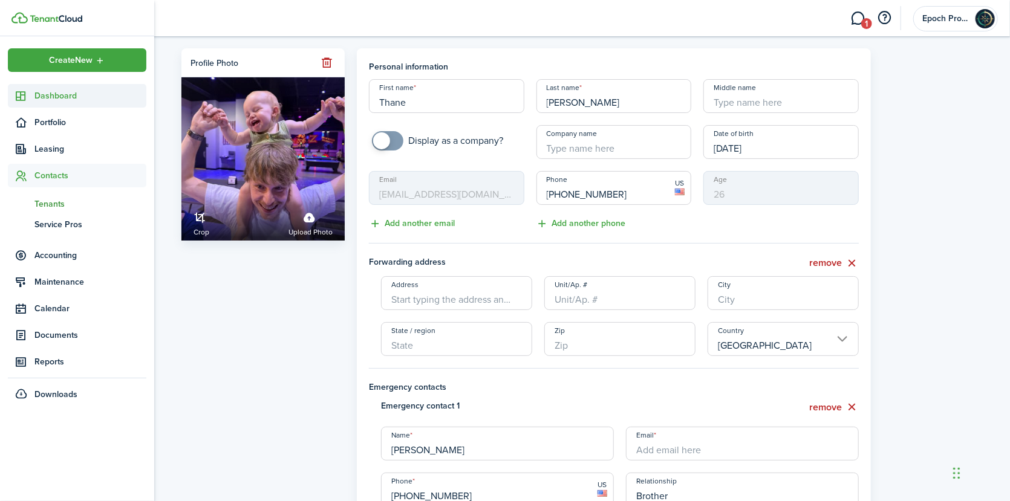
click at [42, 96] on span "Dashboard" at bounding box center [90, 96] width 112 height 13
